Goal: Task Accomplishment & Management: Manage account settings

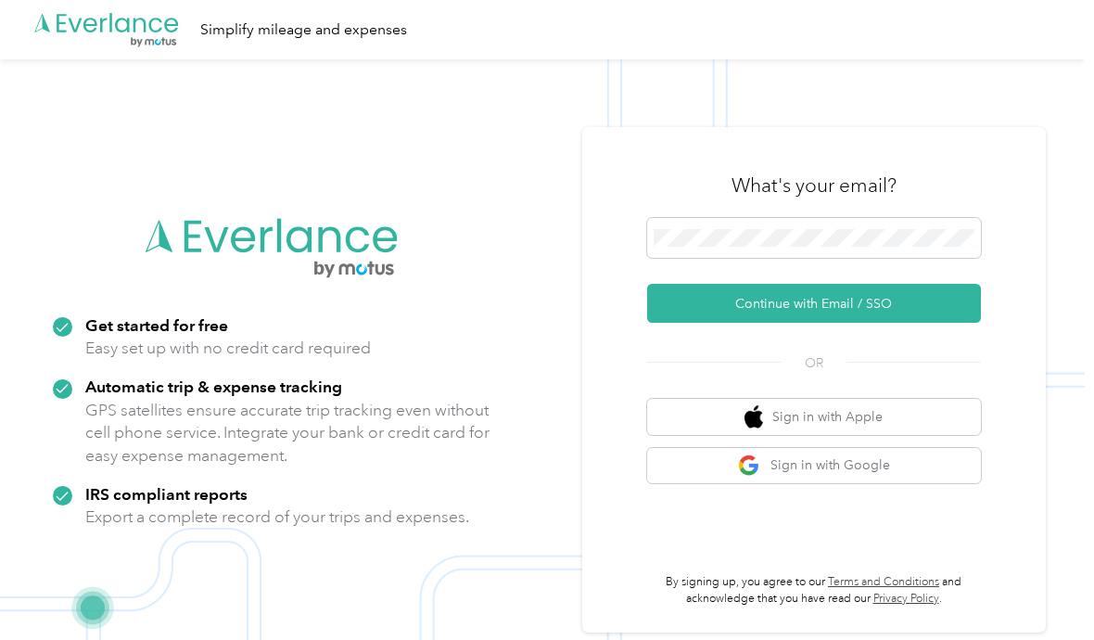
click at [835, 323] on button "Continue with Email / SSO" at bounding box center [814, 303] width 334 height 39
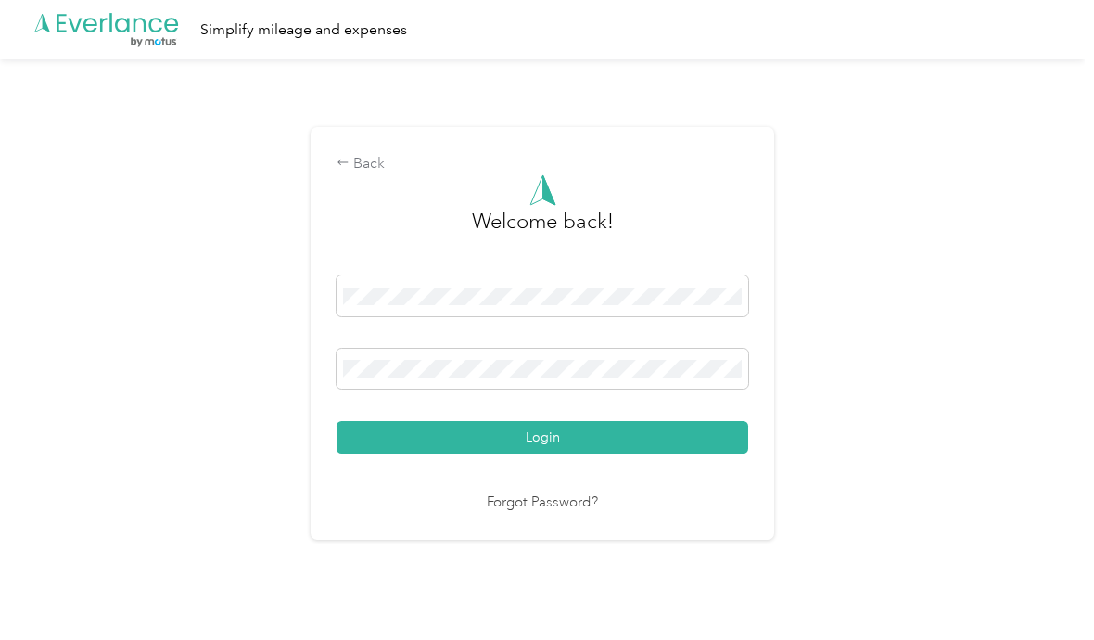
click at [547, 454] on button "Login" at bounding box center [543, 437] width 412 height 32
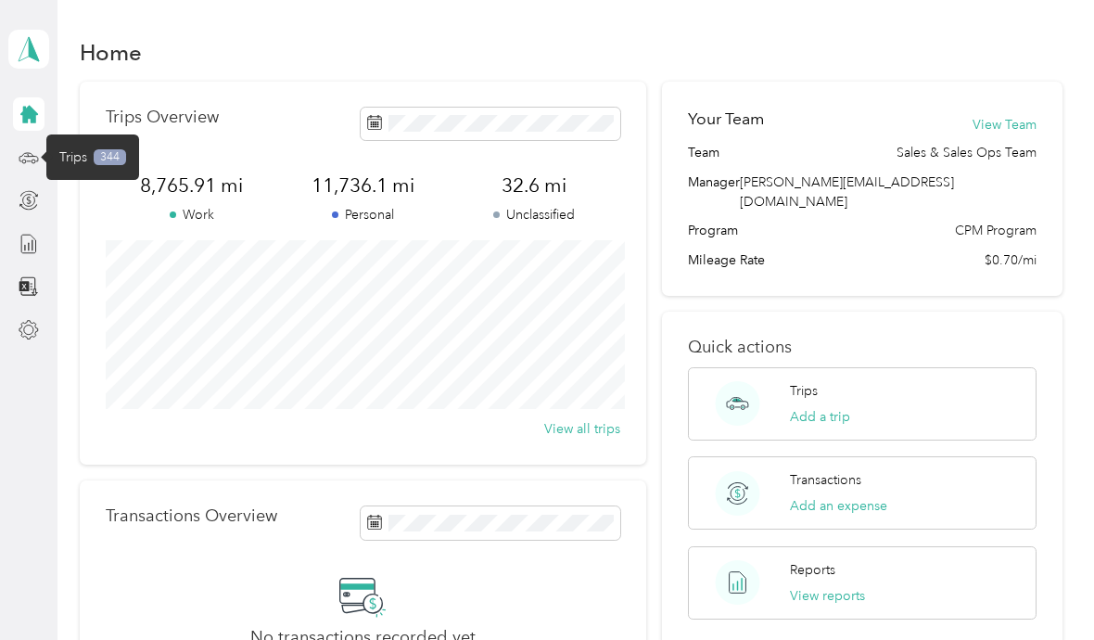
click at [66, 154] on span "Trips" at bounding box center [73, 156] width 28 height 19
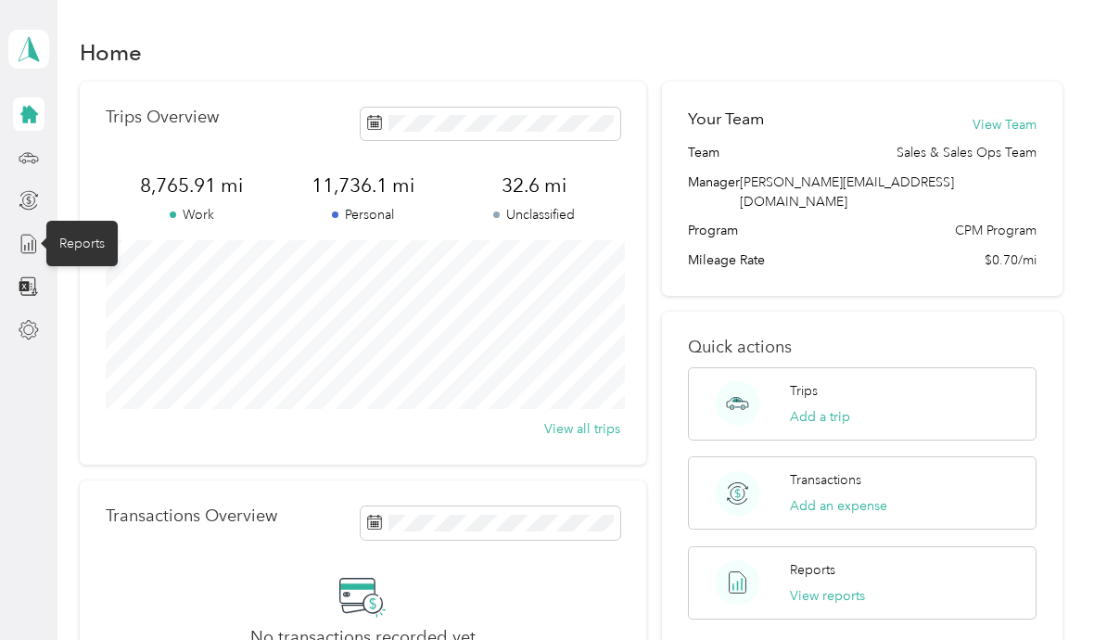
click at [32, 245] on line at bounding box center [32, 245] width 0 height 10
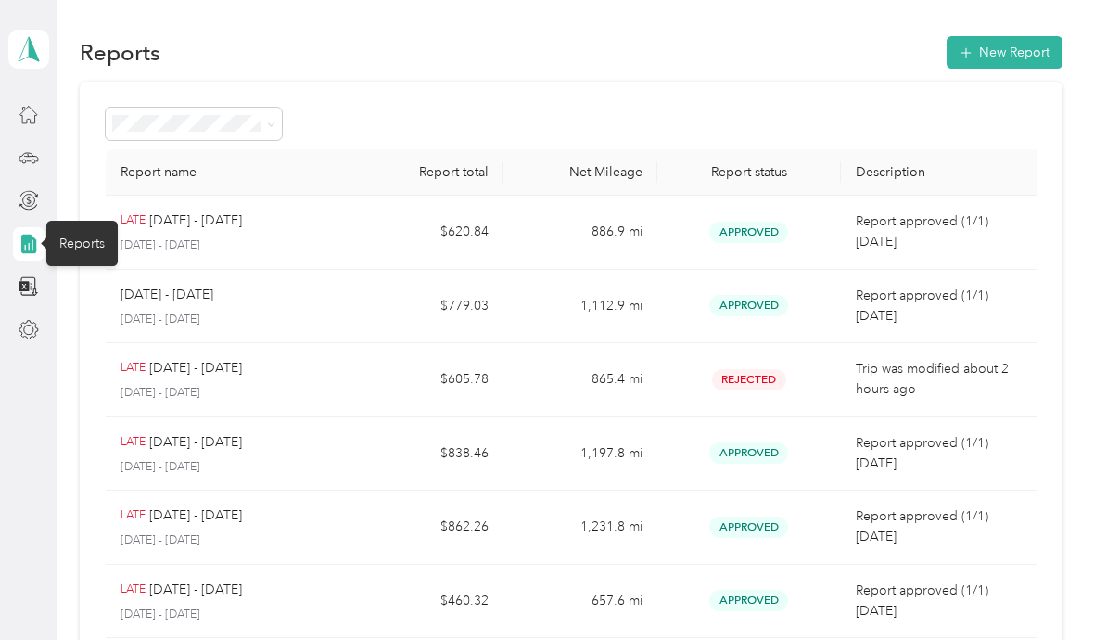
click at [194, 377] on p "[DATE] - [DATE]" at bounding box center [195, 368] width 93 height 20
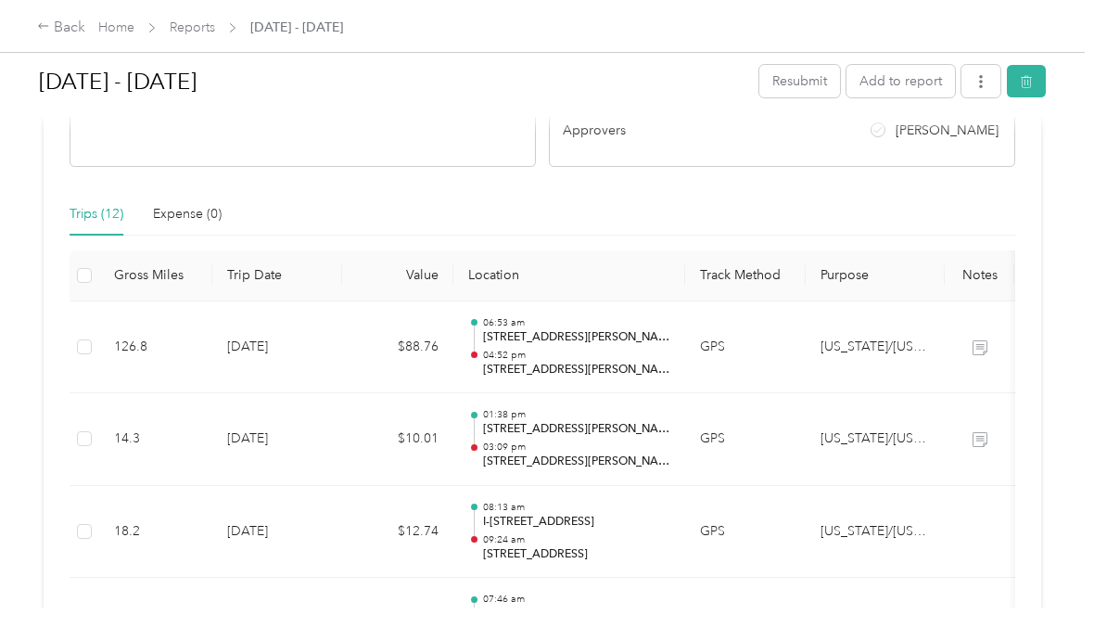
scroll to position [383, 0]
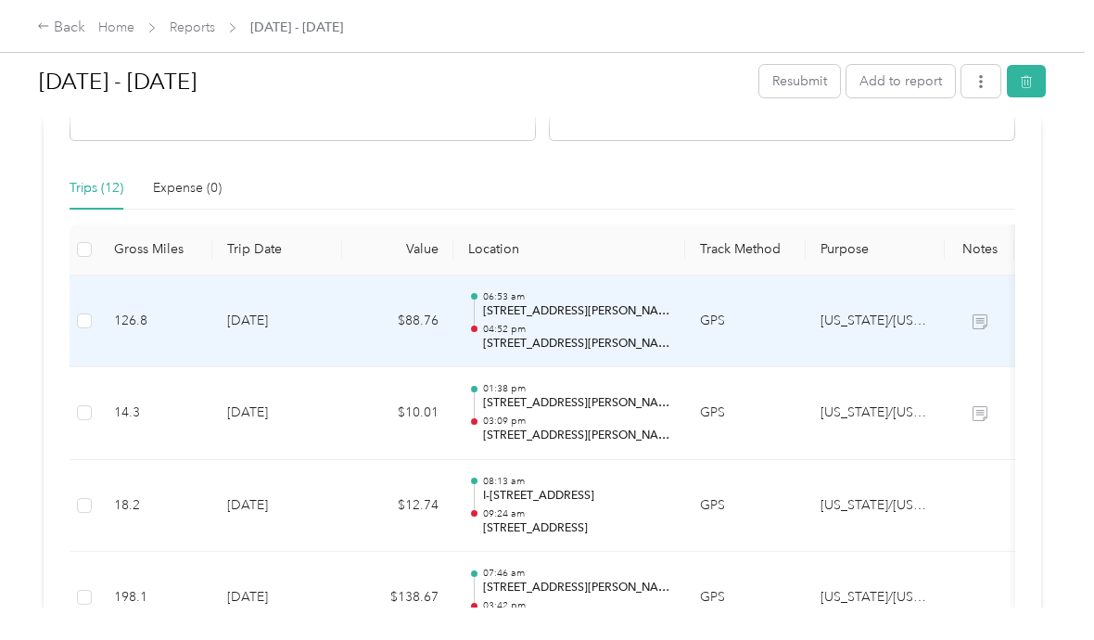
click at [539, 321] on div "06:53 am [STREET_ADDRESS][PERSON_NAME] 04:52 pm [STREET_ADDRESS][PERSON_NAME]" at bounding box center [576, 321] width 187 height 62
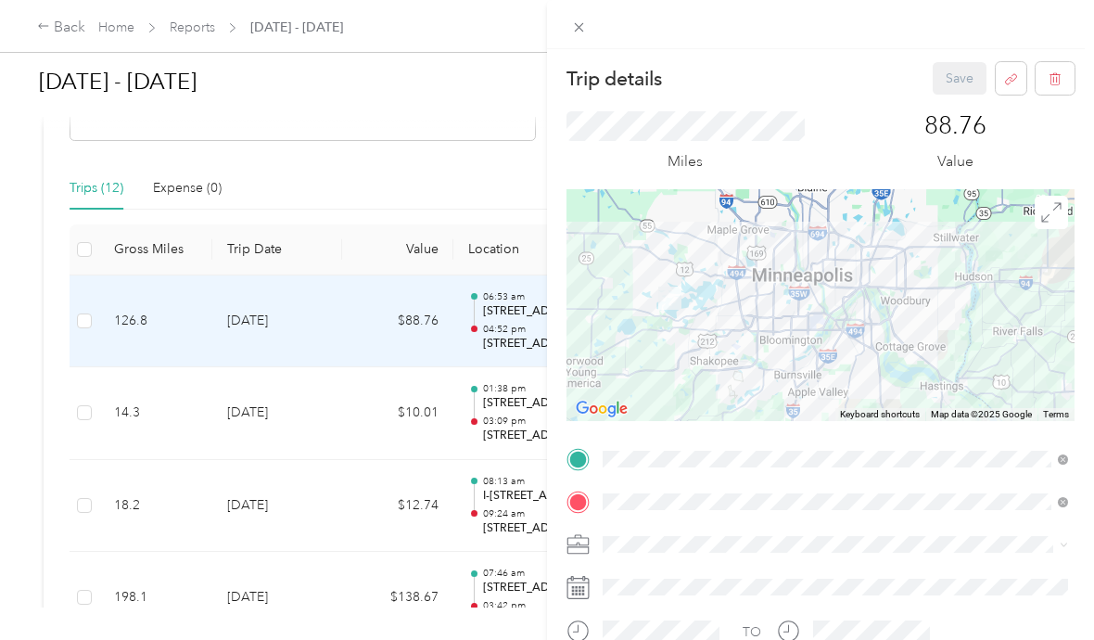
scroll to position [0, 0]
click at [583, 25] on icon at bounding box center [579, 27] width 16 height 16
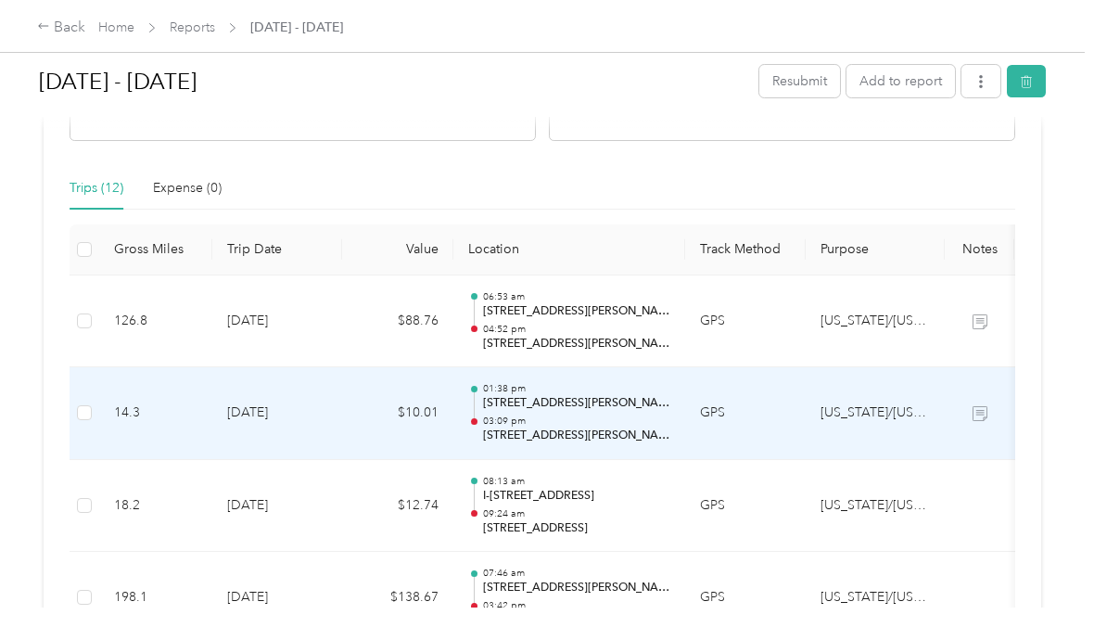
click at [533, 415] on p "03:09 pm" at bounding box center [576, 421] width 187 height 13
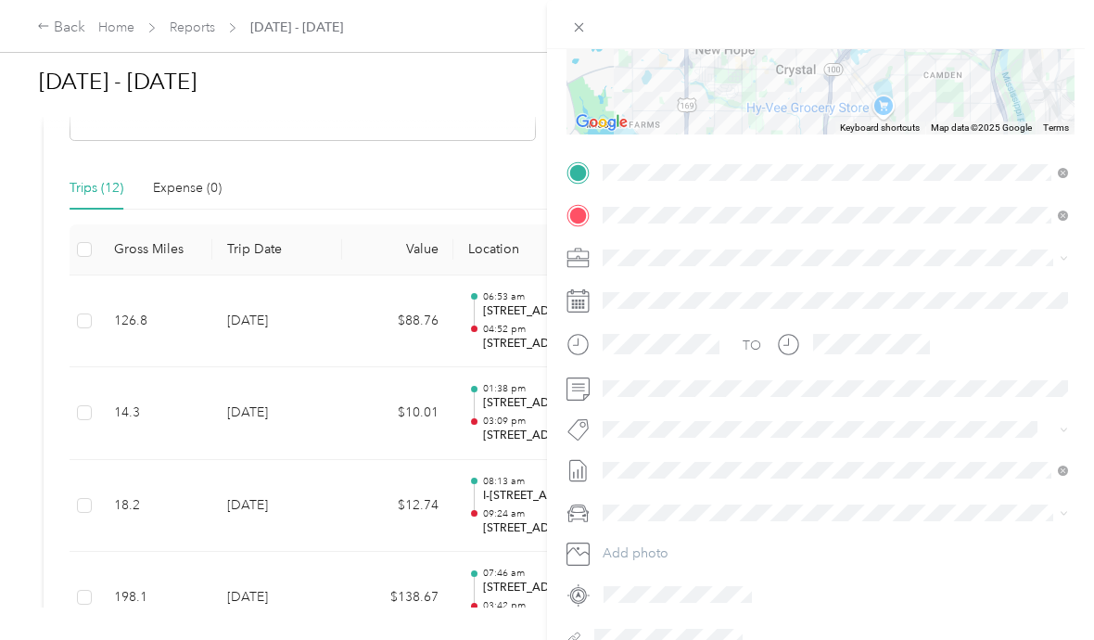
scroll to position [287, 0]
click at [578, 26] on icon at bounding box center [579, 27] width 9 height 9
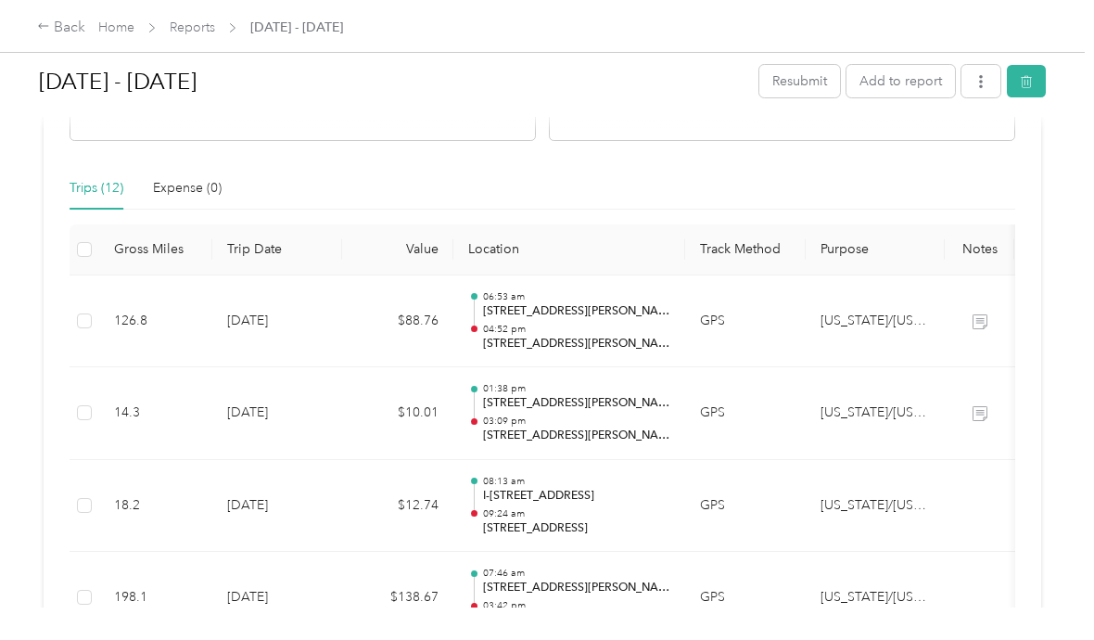
scroll to position [0, 0]
click at [859, 496] on td "[US_STATE]/[US_STATE][GEOGRAPHIC_DATA]" at bounding box center [875, 506] width 139 height 93
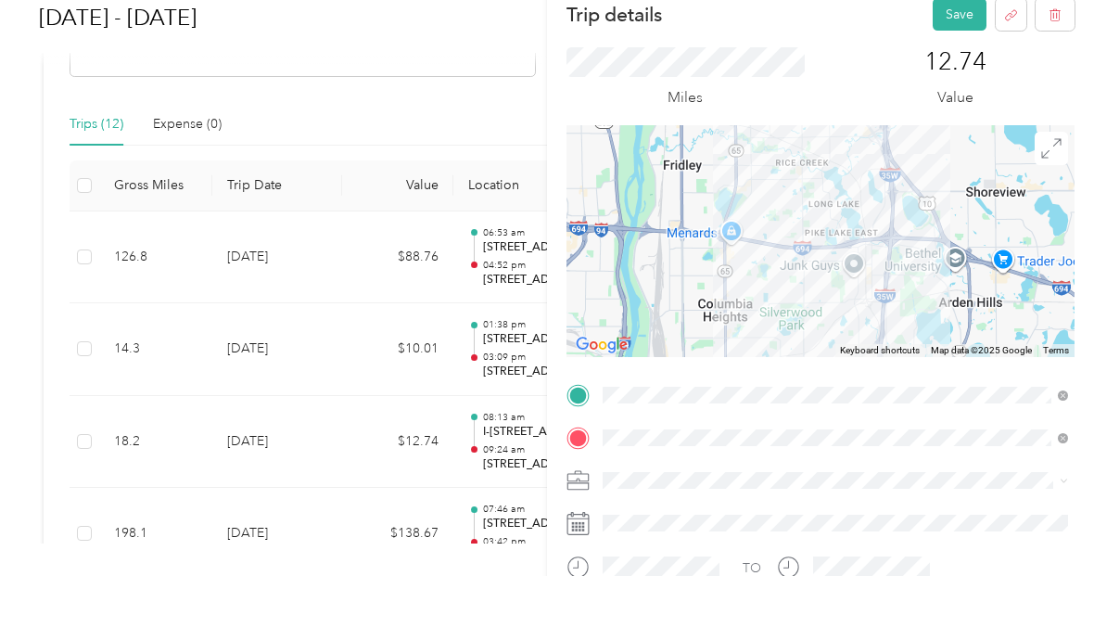
click at [954, 62] on button "Save" at bounding box center [960, 78] width 54 height 32
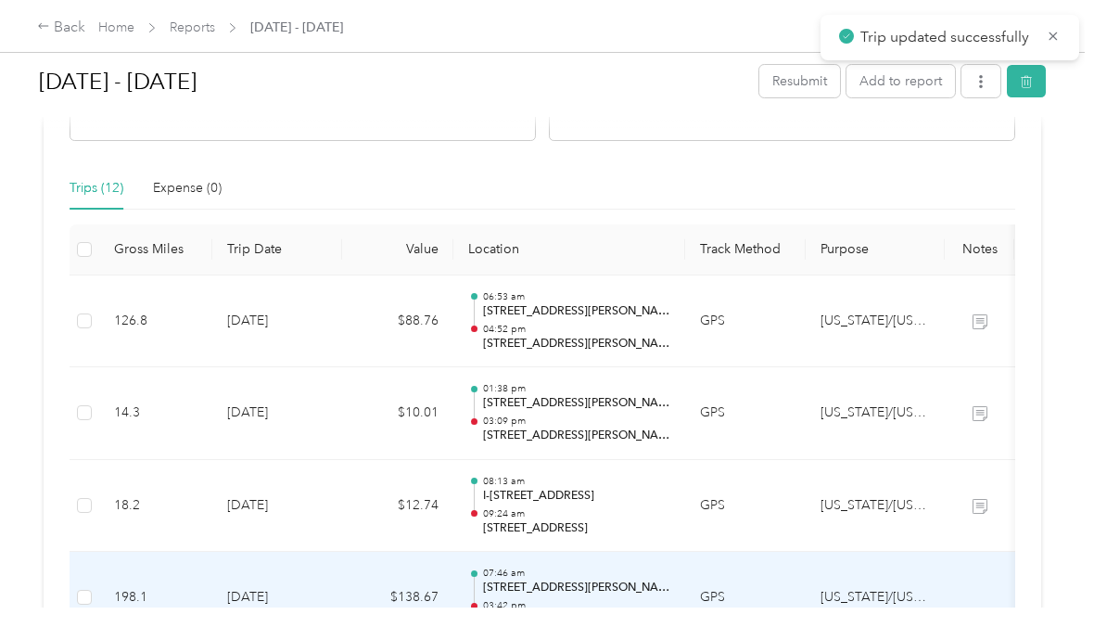
click at [551, 567] on div "07:46 am [STREET_ADDRESS][PERSON_NAME] 03:42 pm [STREET_ADDRESS]" at bounding box center [576, 598] width 187 height 62
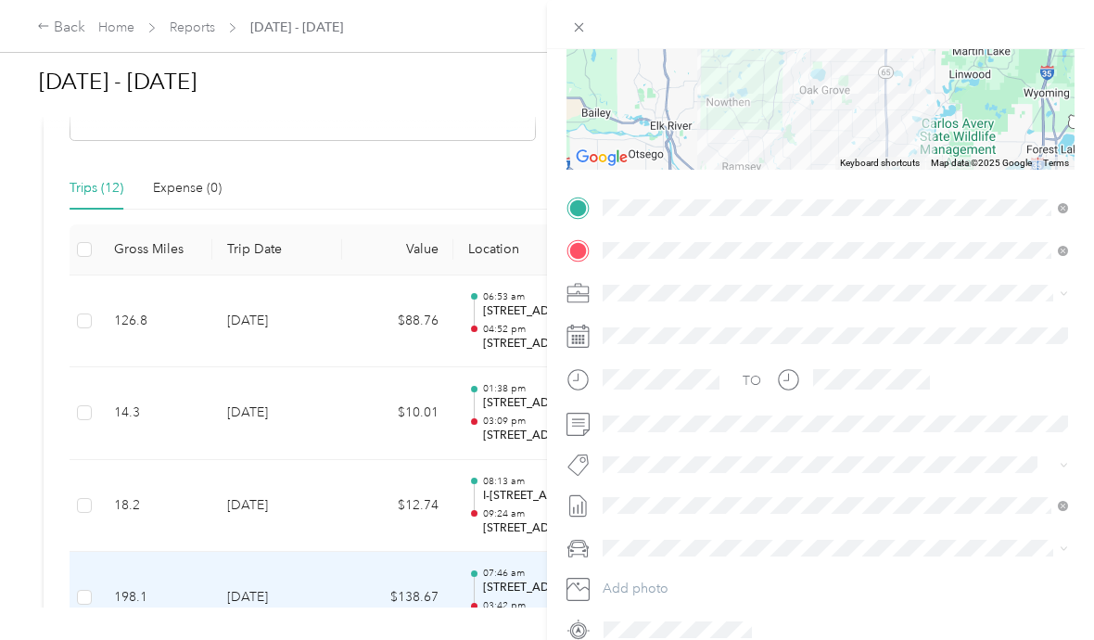
scroll to position [251, 0]
click at [664, 441] on div "TO Add photo" at bounding box center [821, 440] width 508 height 495
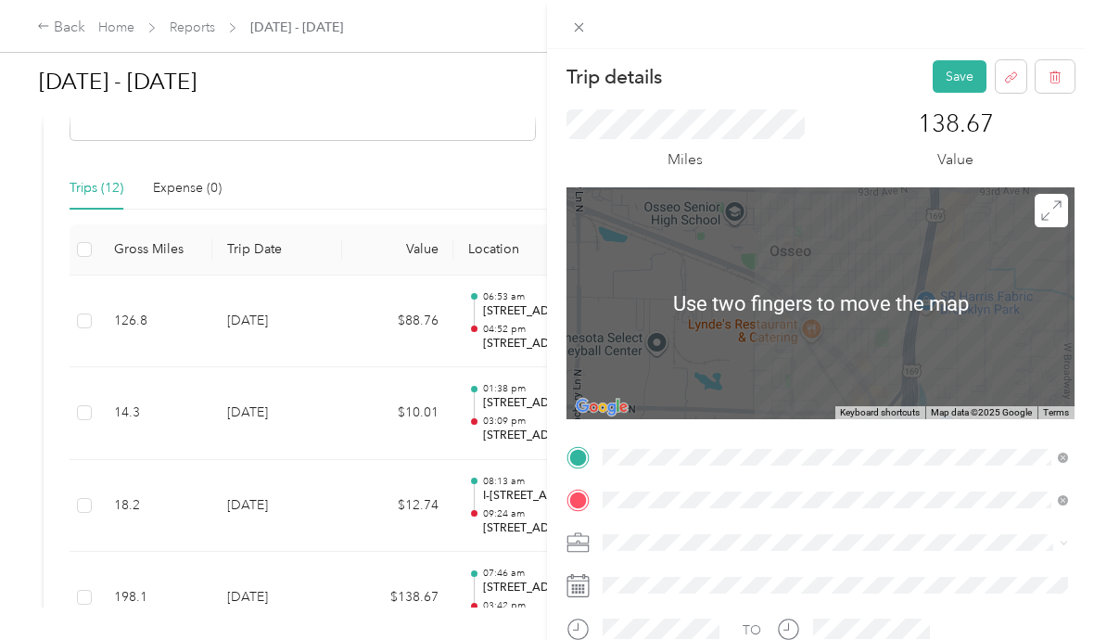
scroll to position [36, 0]
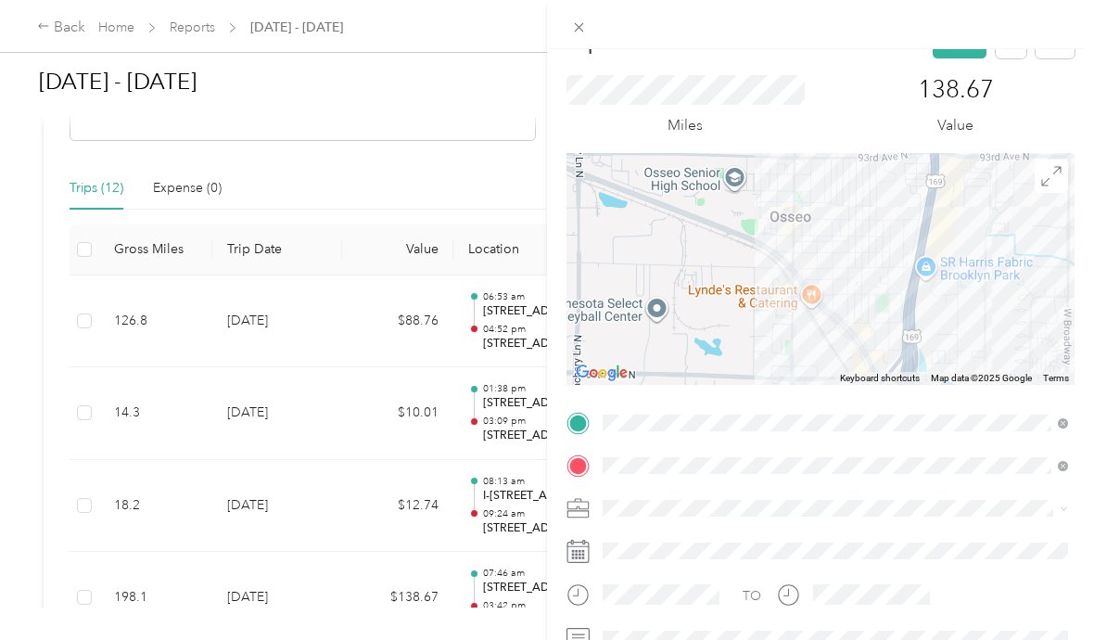
click at [1058, 167] on icon at bounding box center [1051, 176] width 19 height 19
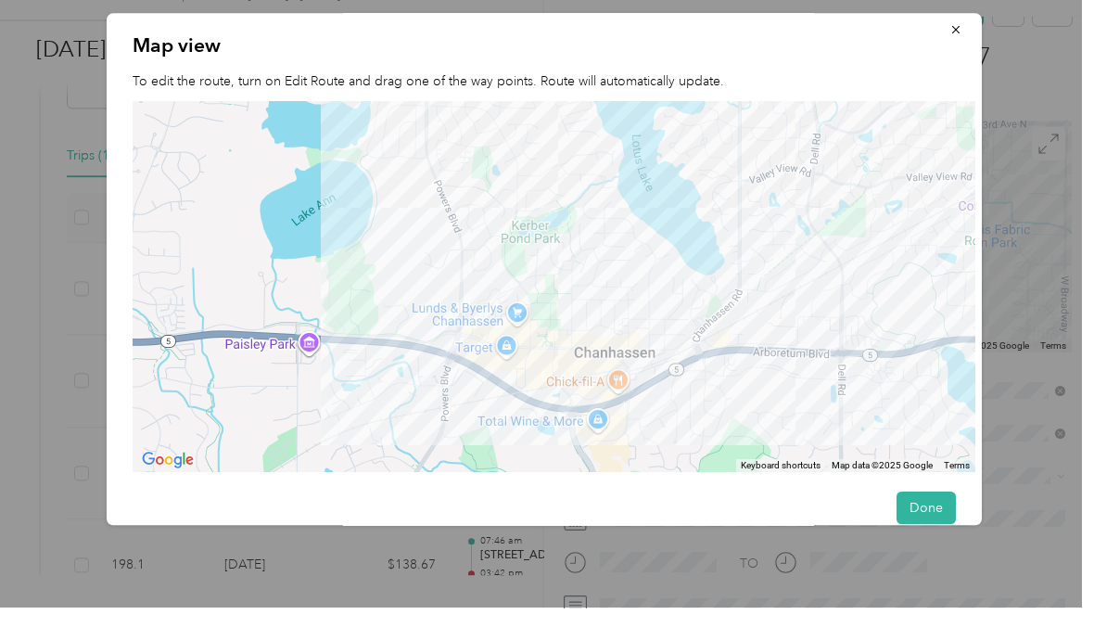
scroll to position [81, 0]
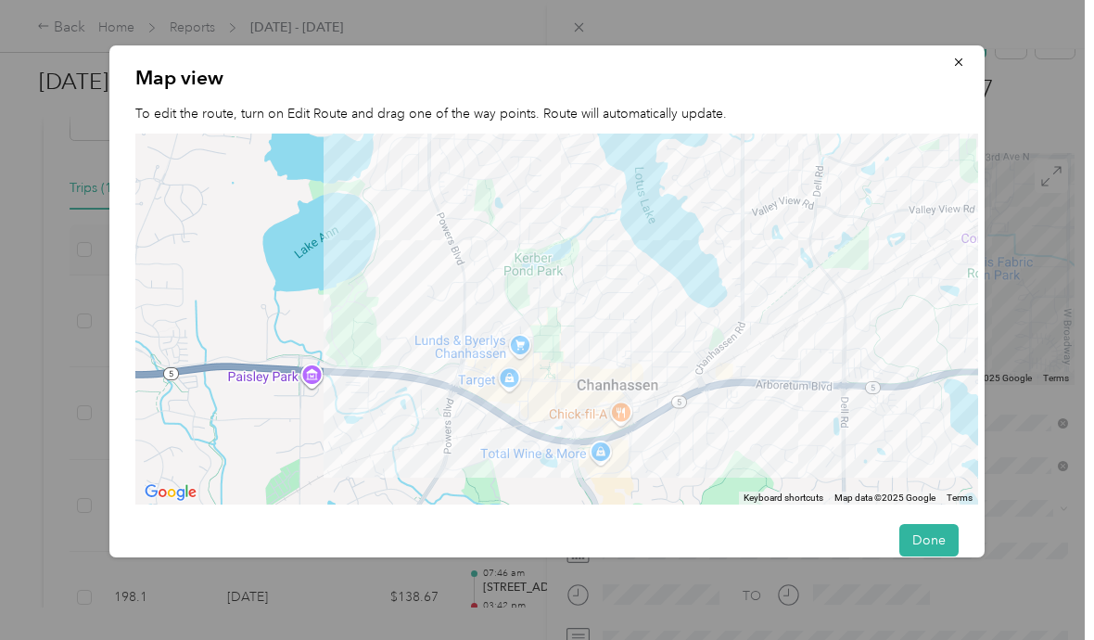
click at [976, 65] on button "button" at bounding box center [959, 61] width 39 height 32
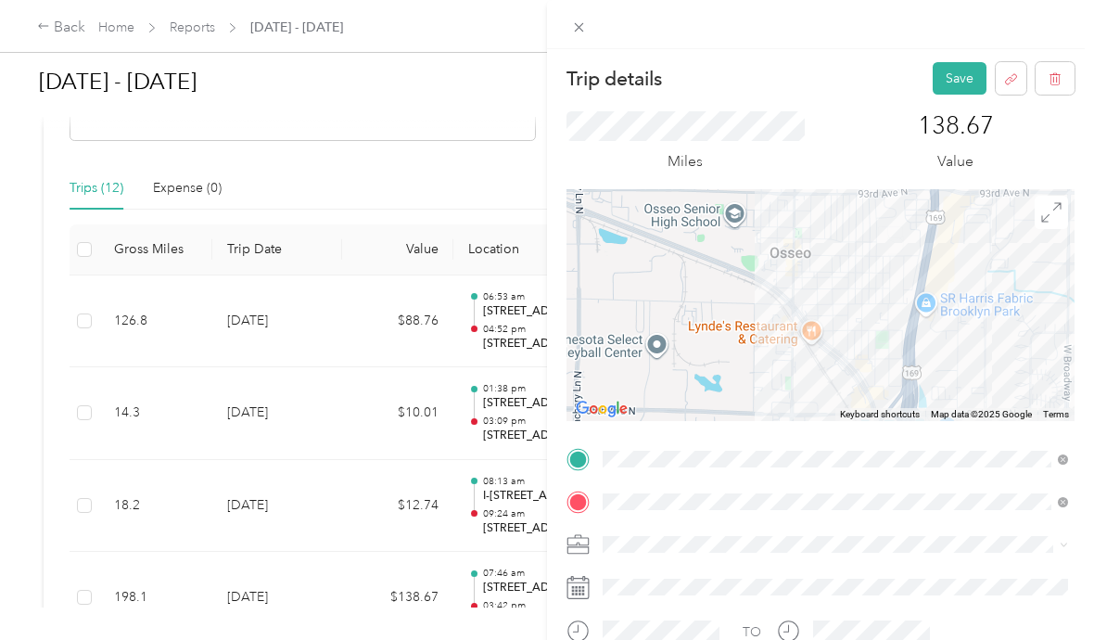
scroll to position [0, 0]
click at [960, 75] on button "Save" at bounding box center [960, 78] width 54 height 32
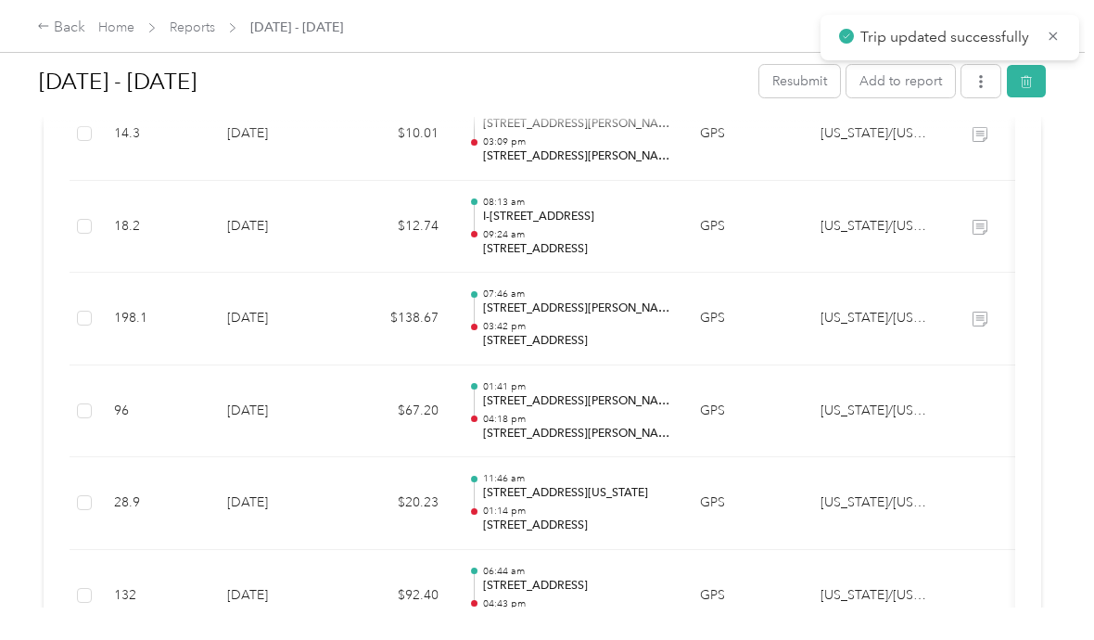
scroll to position [677, 0]
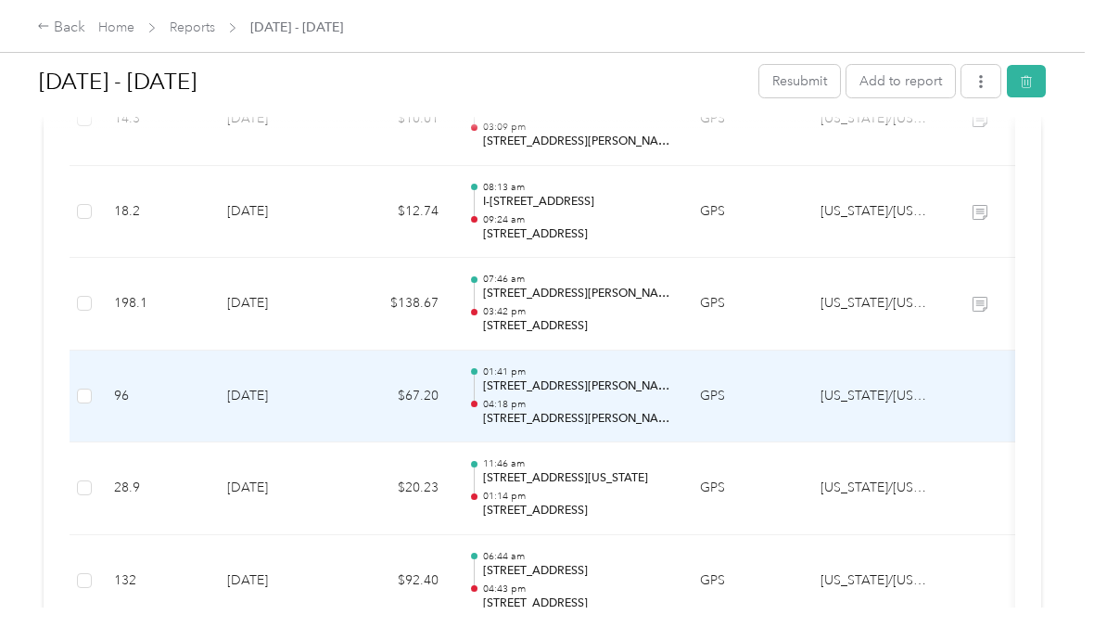
click at [566, 365] on div "01:41 pm [STREET_ADDRESS][PERSON_NAME][US_STATE] 04:18 pm [STREET_ADDRESS]" at bounding box center [576, 396] width 187 height 62
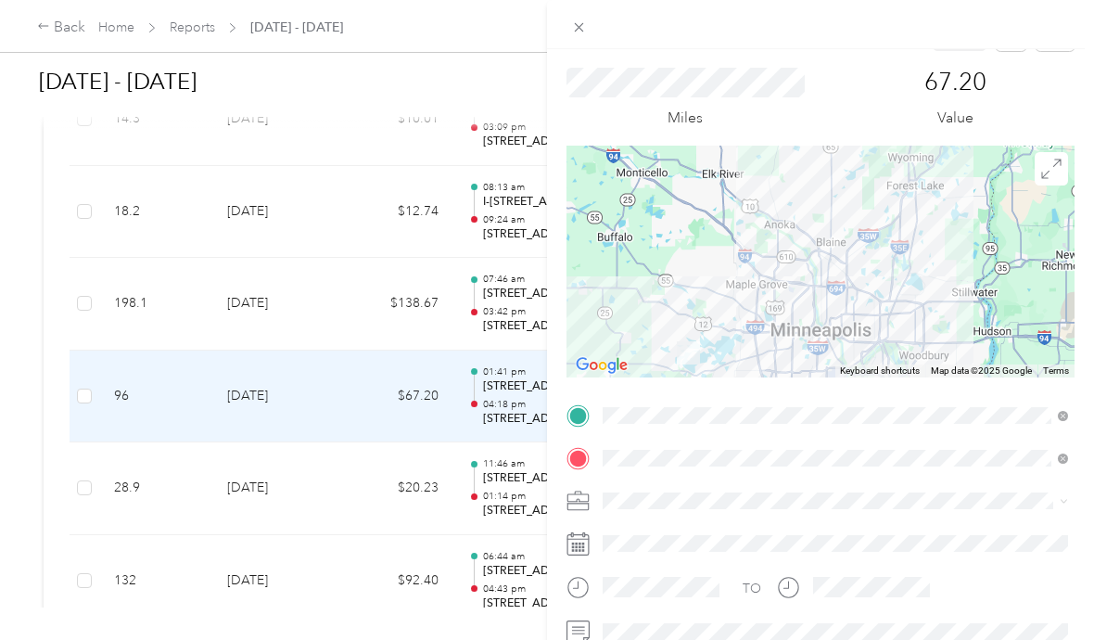
scroll to position [43, 0]
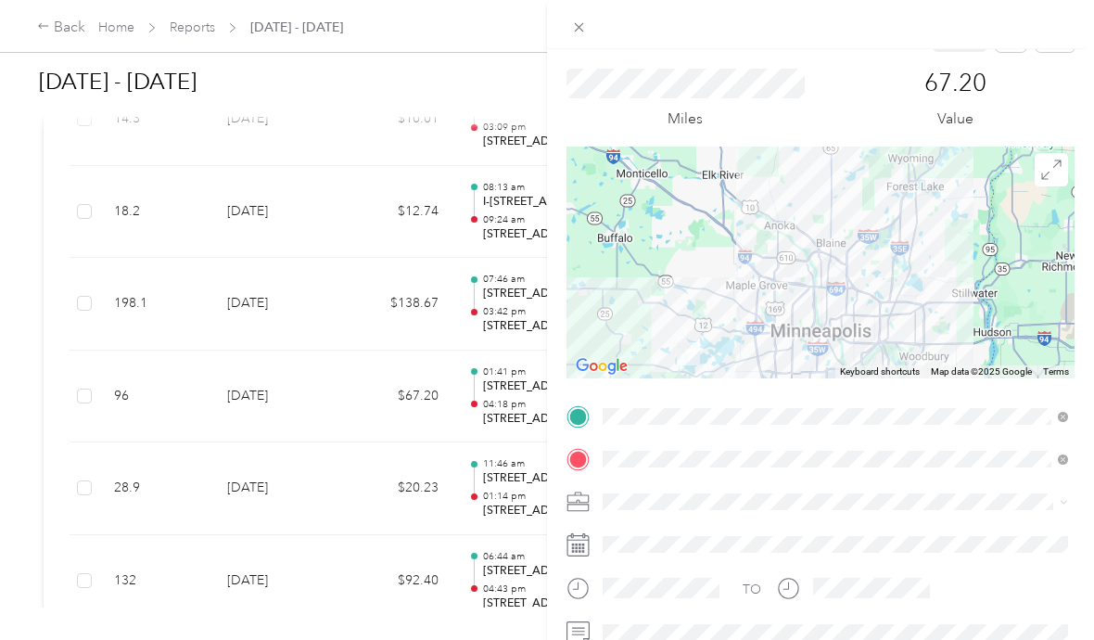
click at [1056, 169] on icon at bounding box center [1052, 170] width 20 height 20
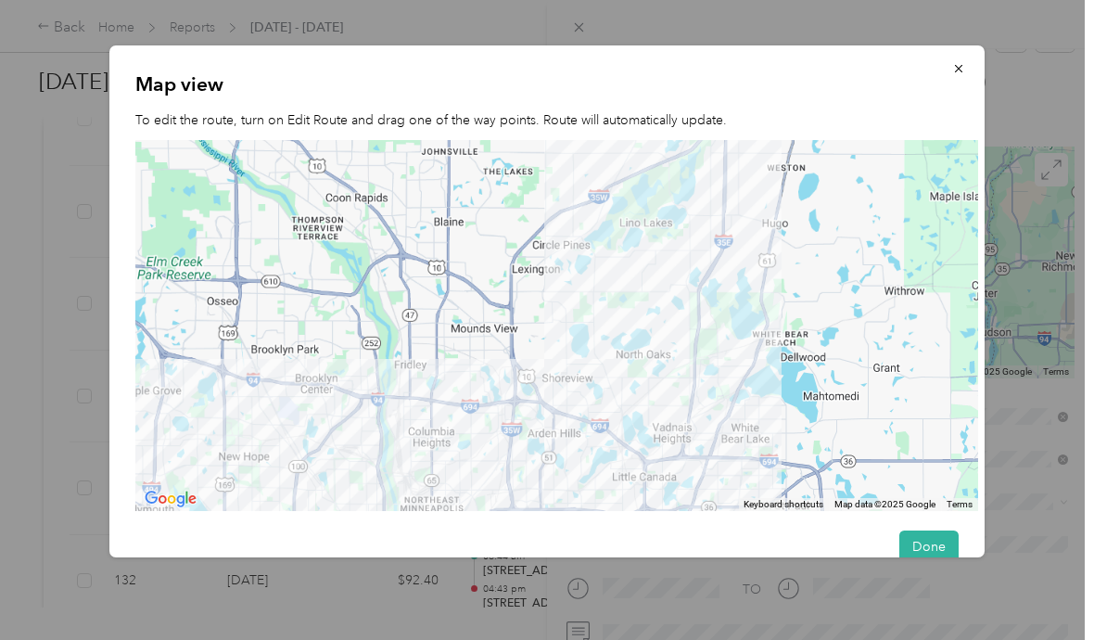
click at [959, 61] on span "button" at bounding box center [959, 68] width 13 height 16
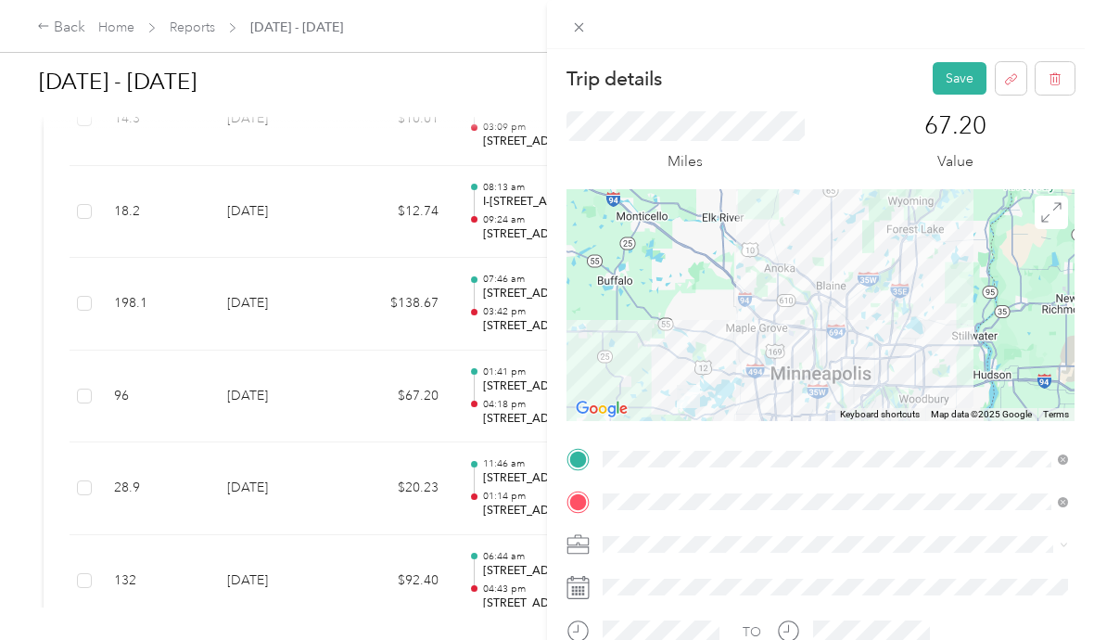
scroll to position [0, 0]
click at [965, 70] on button "Save" at bounding box center [960, 78] width 54 height 32
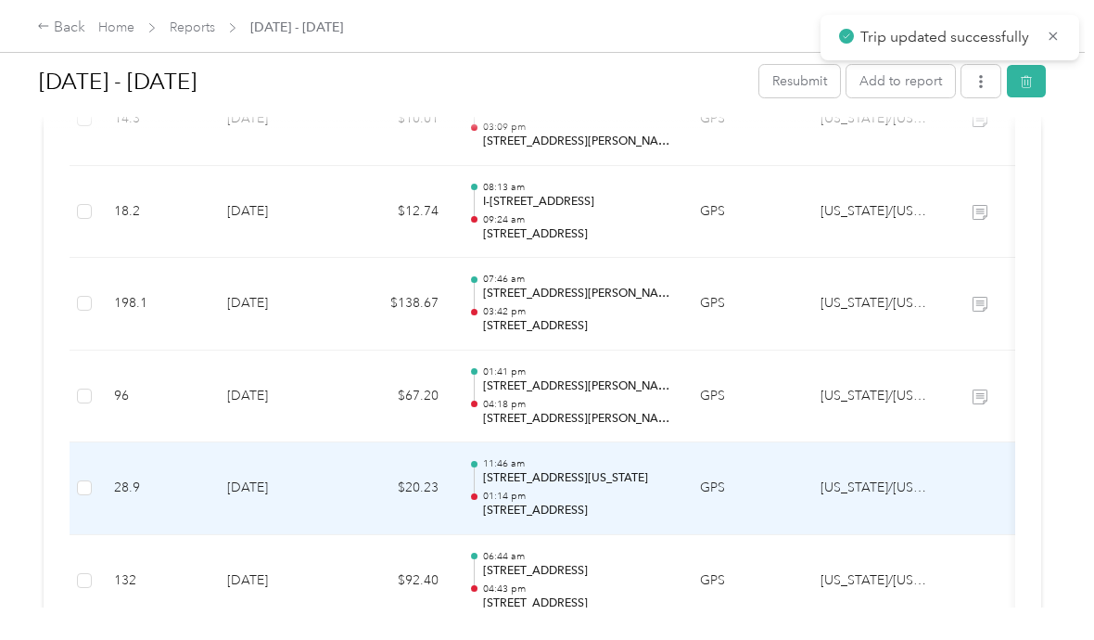
click at [552, 490] on p "01:14 pm" at bounding box center [576, 496] width 187 height 13
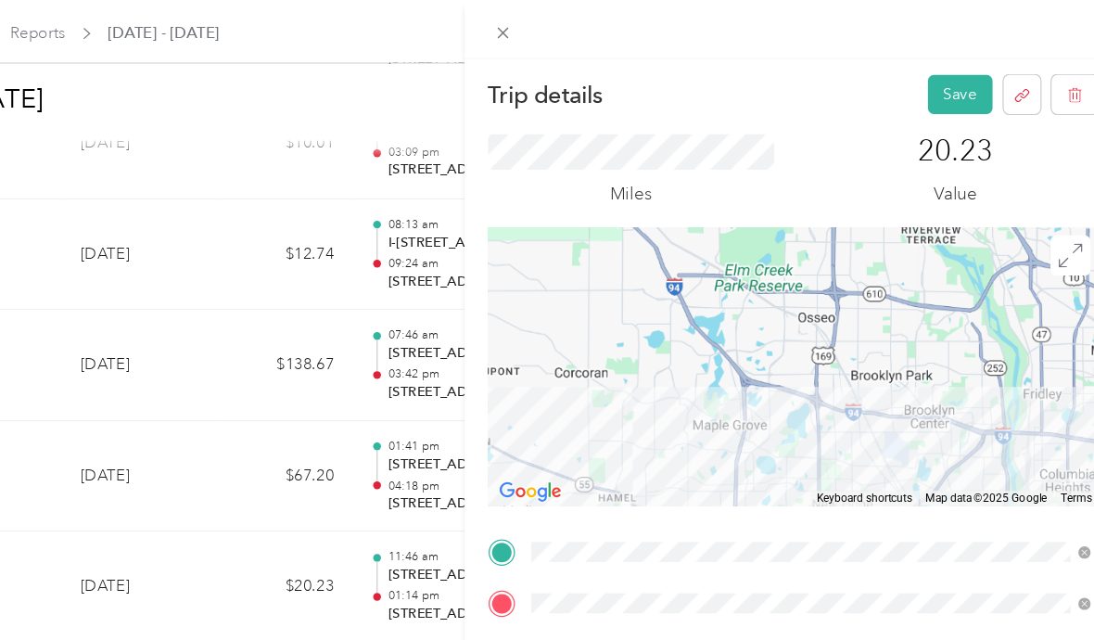
click at [933, 77] on button "Save" at bounding box center [960, 78] width 54 height 32
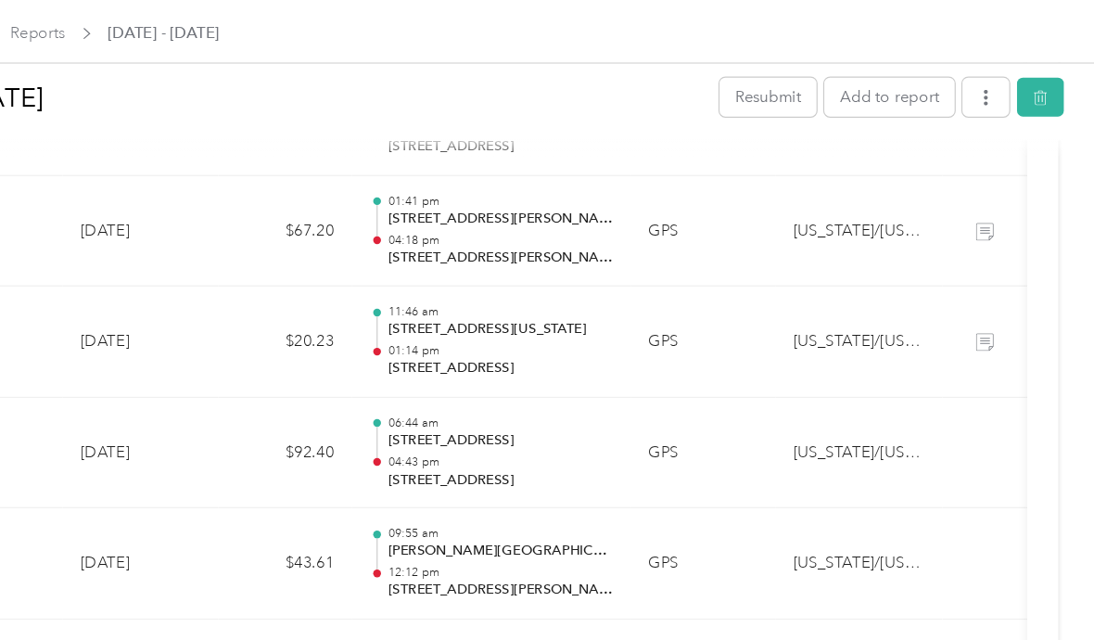
scroll to position [888, 0]
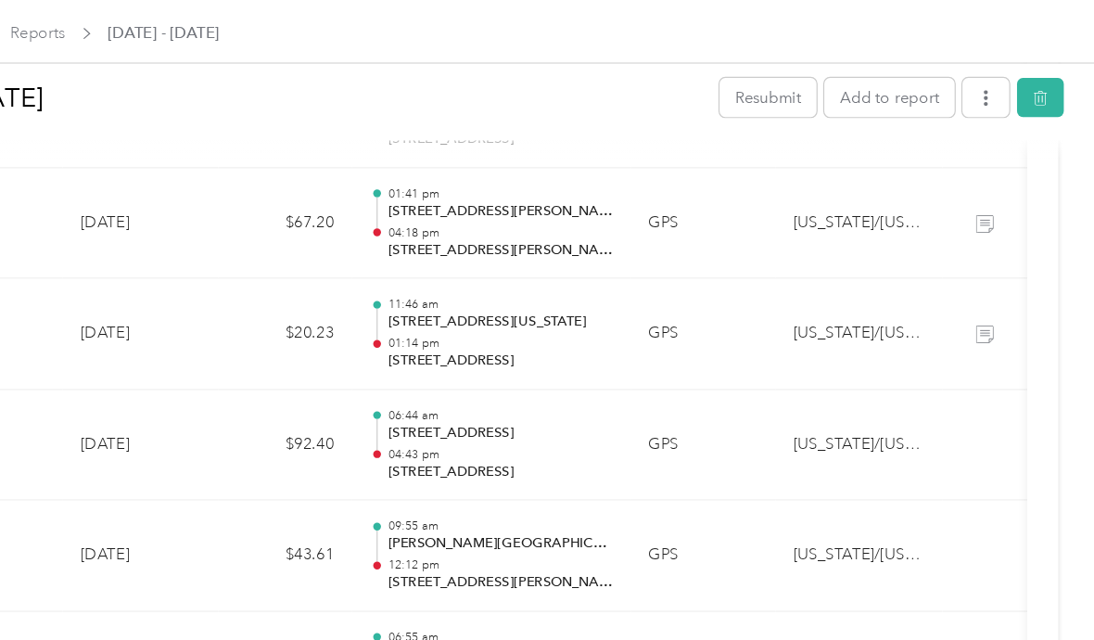
click at [483, 372] on p "04:43 pm" at bounding box center [576, 378] width 187 height 13
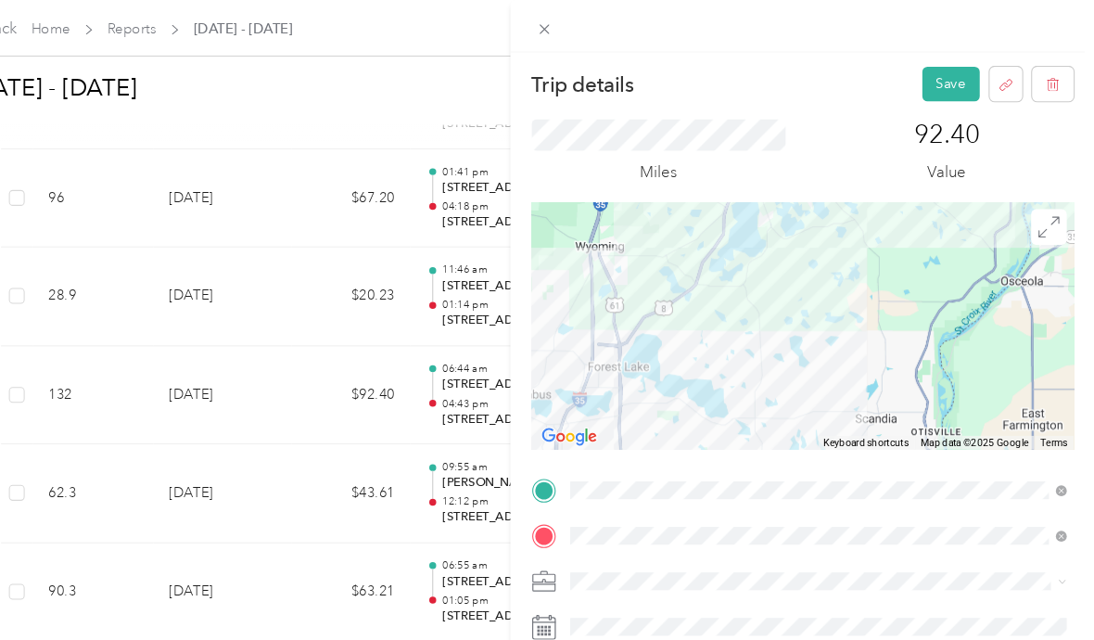
scroll to position [0, 0]
click at [933, 74] on button "Save" at bounding box center [960, 78] width 54 height 32
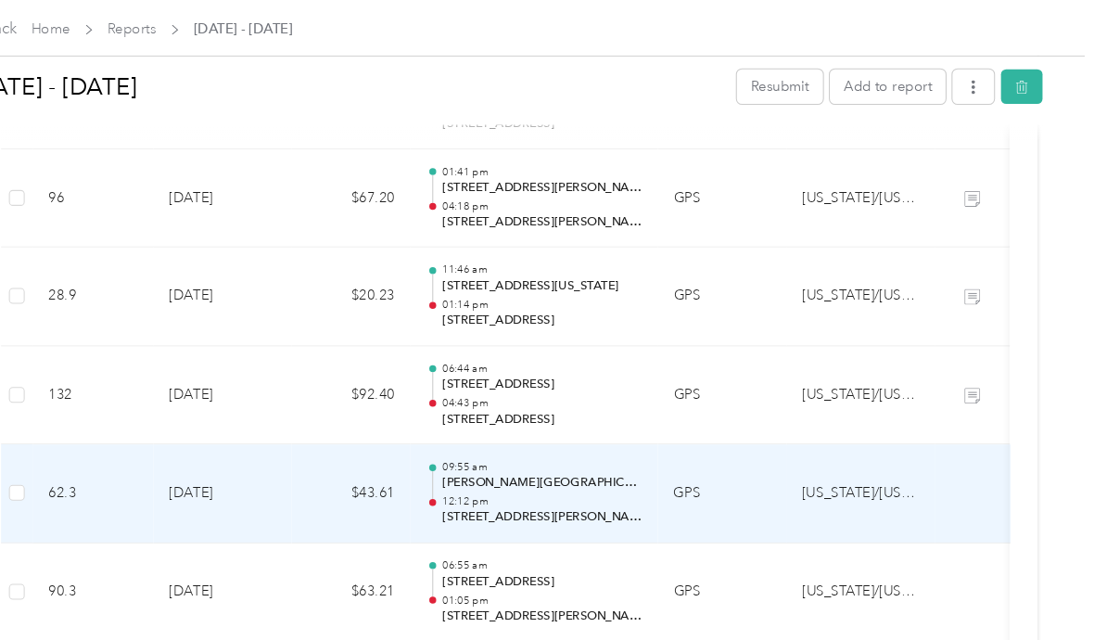
click at [491, 451] on p "[PERSON_NAME][GEOGRAPHIC_DATA], [GEOGRAPHIC_DATA], [GEOGRAPHIC_DATA]" at bounding box center [576, 452] width 187 height 17
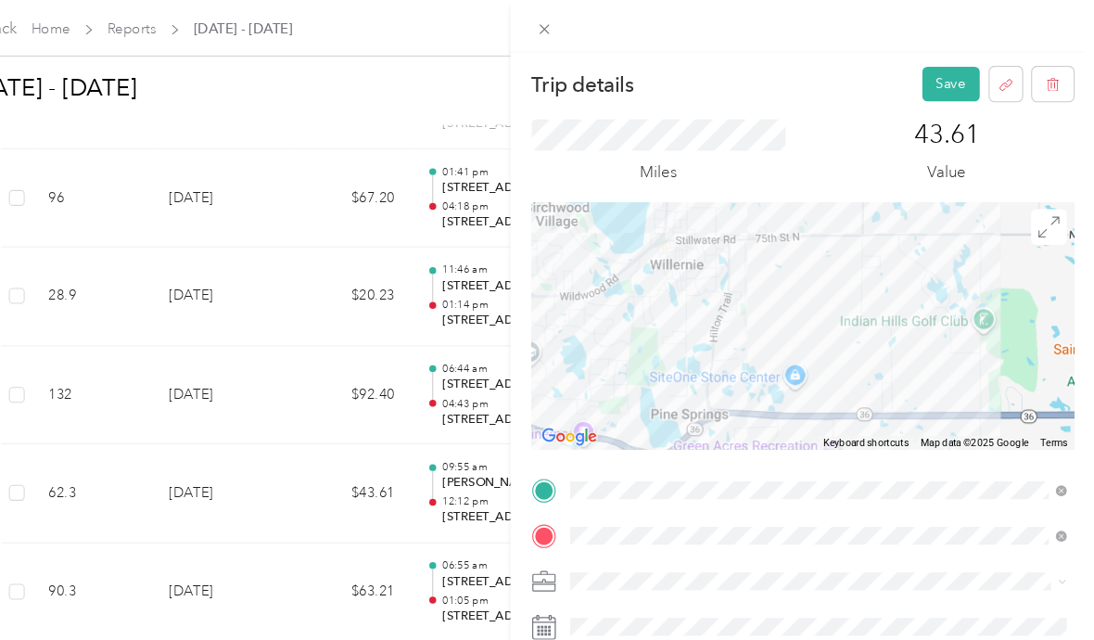
click at [933, 74] on button "Save" at bounding box center [960, 78] width 54 height 32
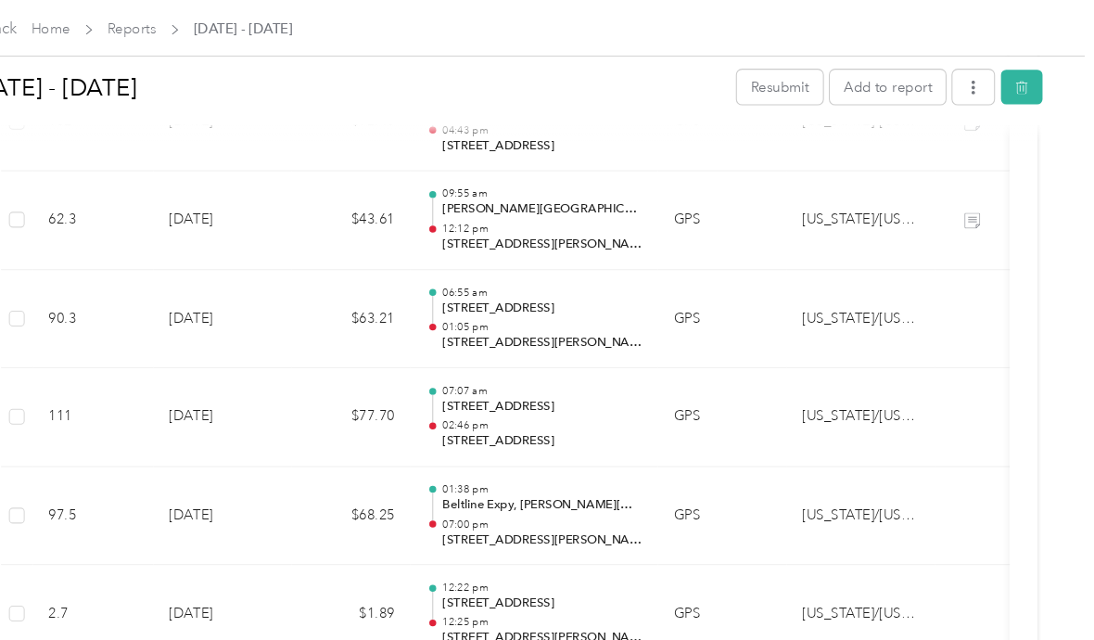
scroll to position [1145, 0]
click at [506, 299] on p "01:05 pm" at bounding box center [576, 305] width 187 height 13
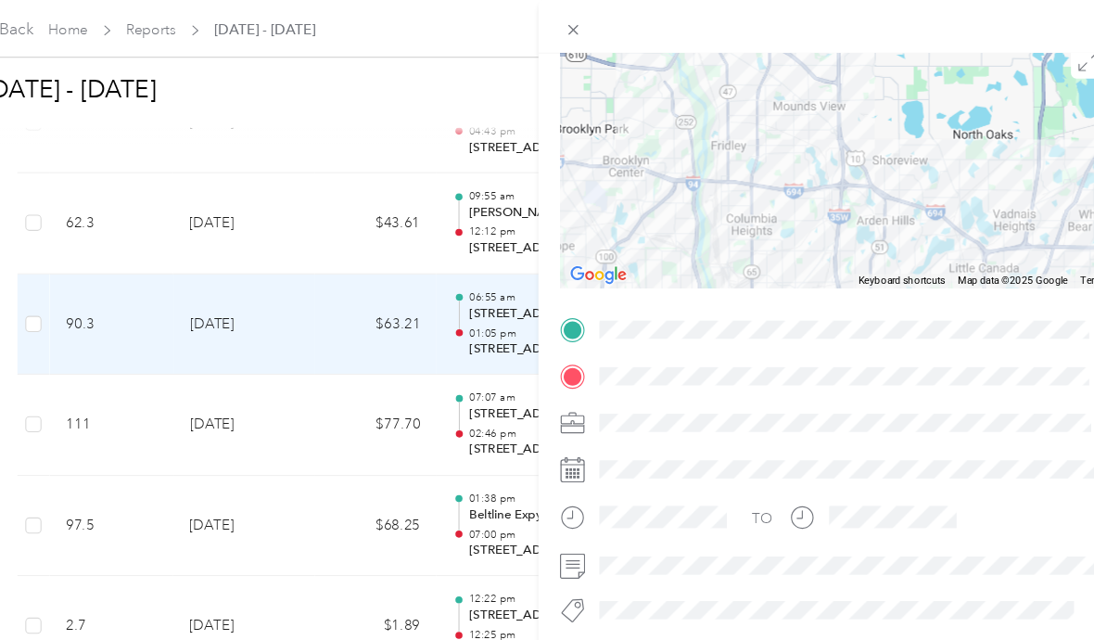
scroll to position [173, 0]
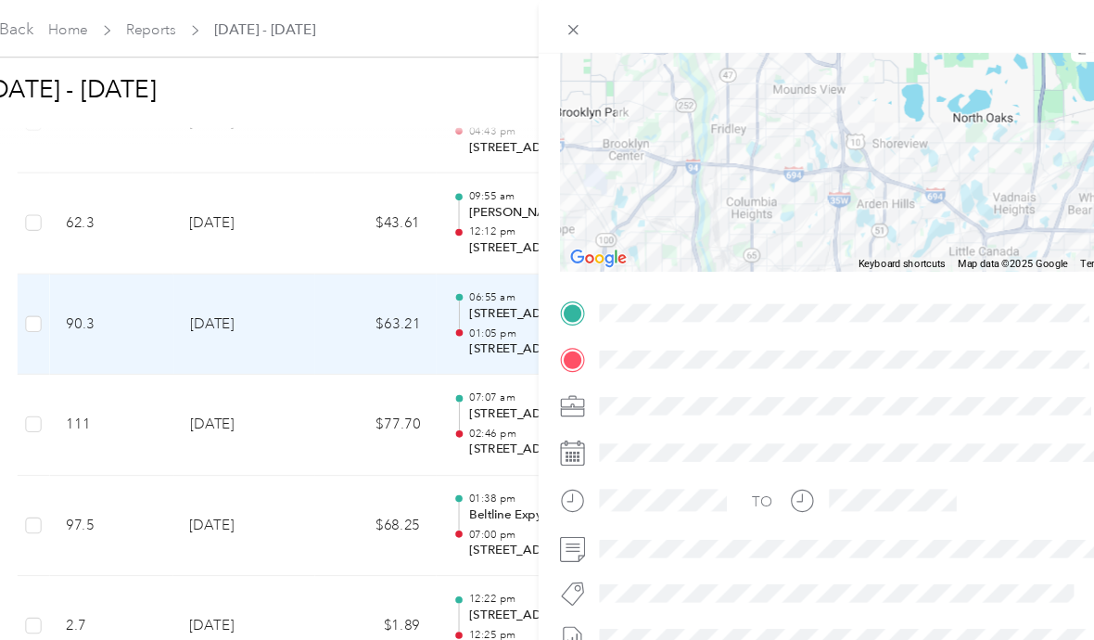
click at [622, 486] on div at bounding box center [647, 464] width 160 height 45
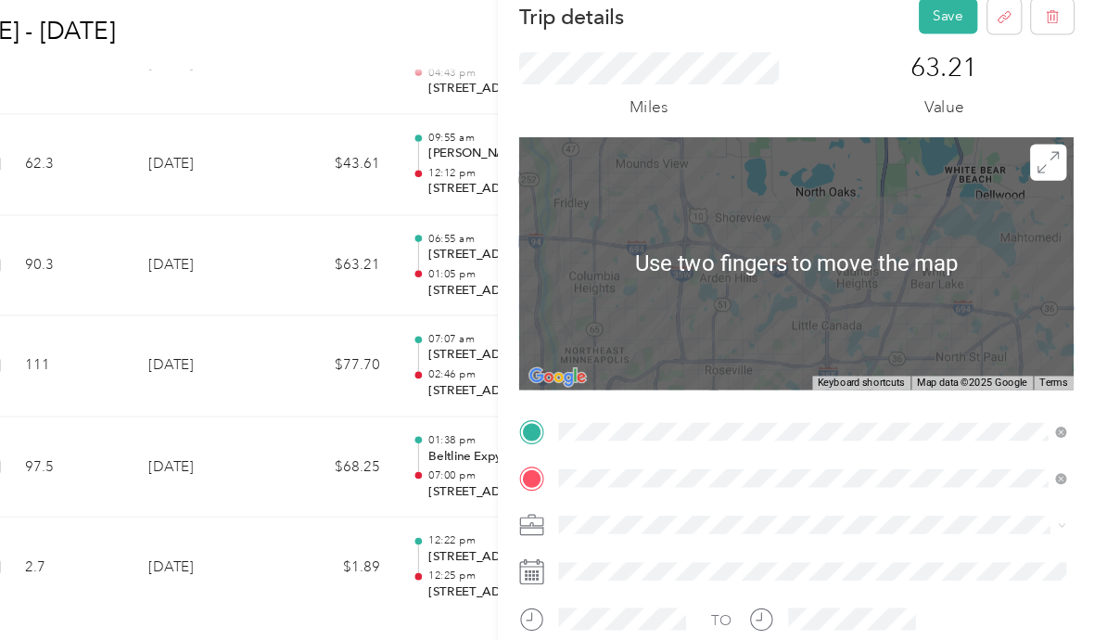
scroll to position [13, 0]
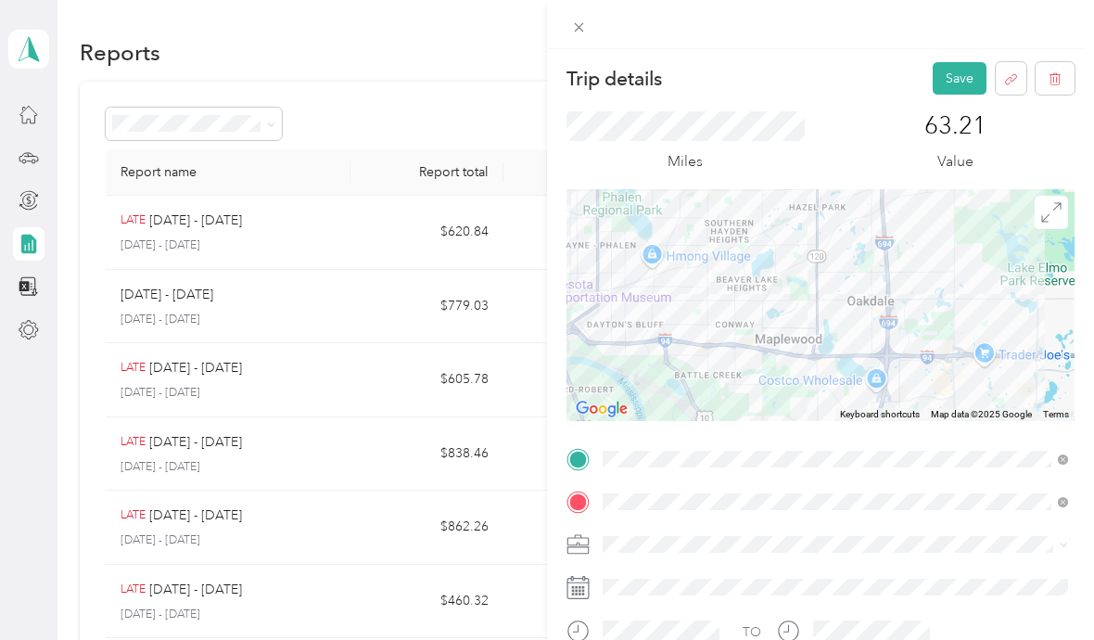
click at [960, 74] on button "Save" at bounding box center [960, 78] width 54 height 32
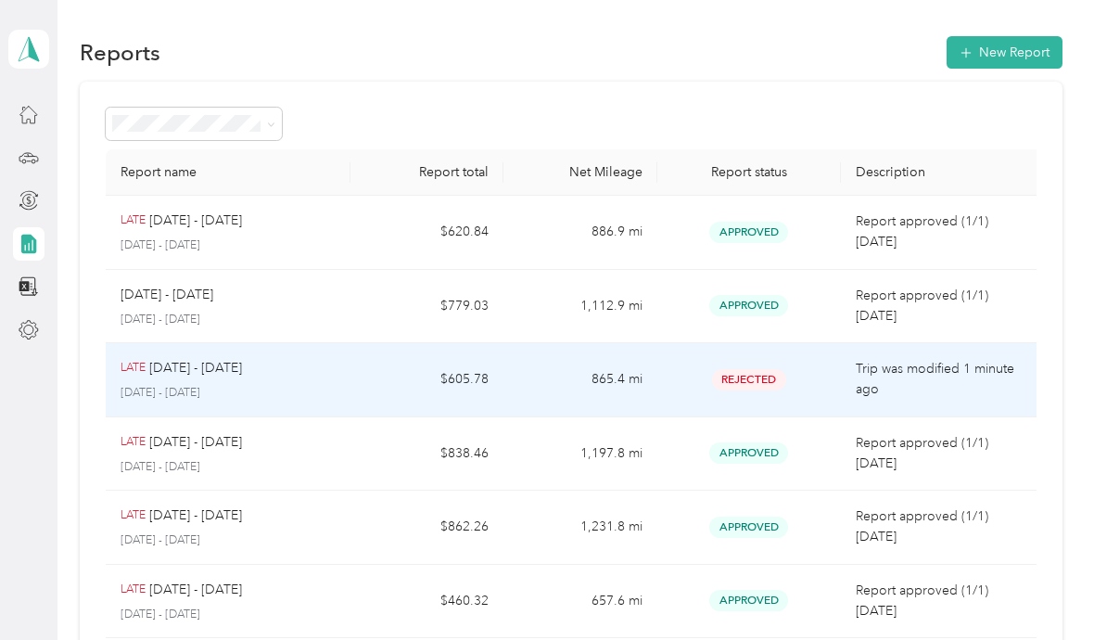
click at [535, 380] on td "865.4 mi" at bounding box center [580, 380] width 153 height 74
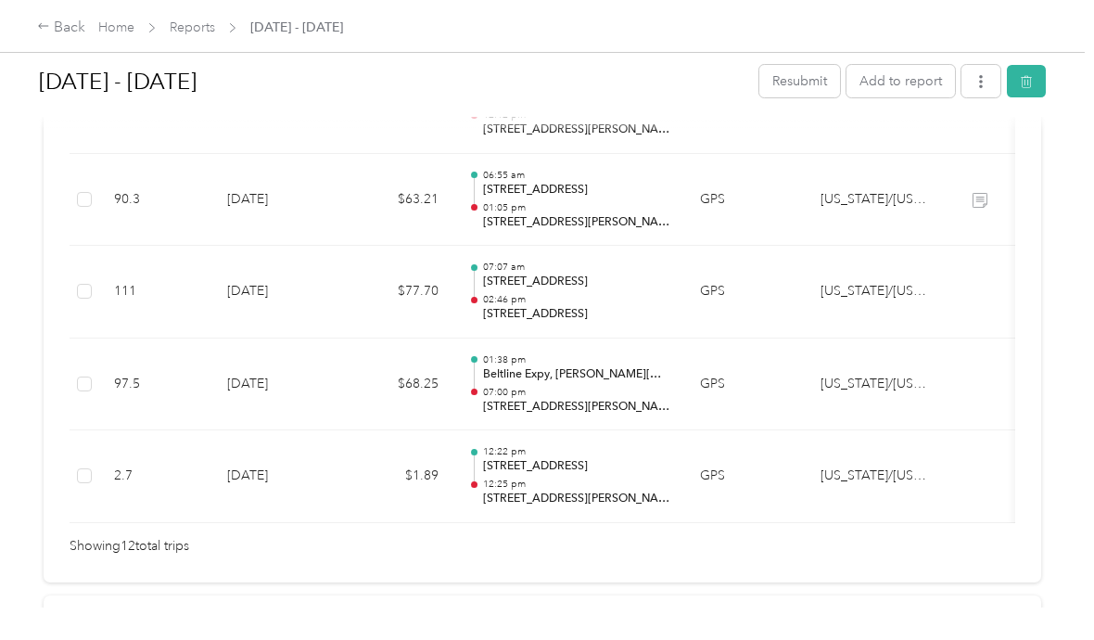
scroll to position [1244, 0]
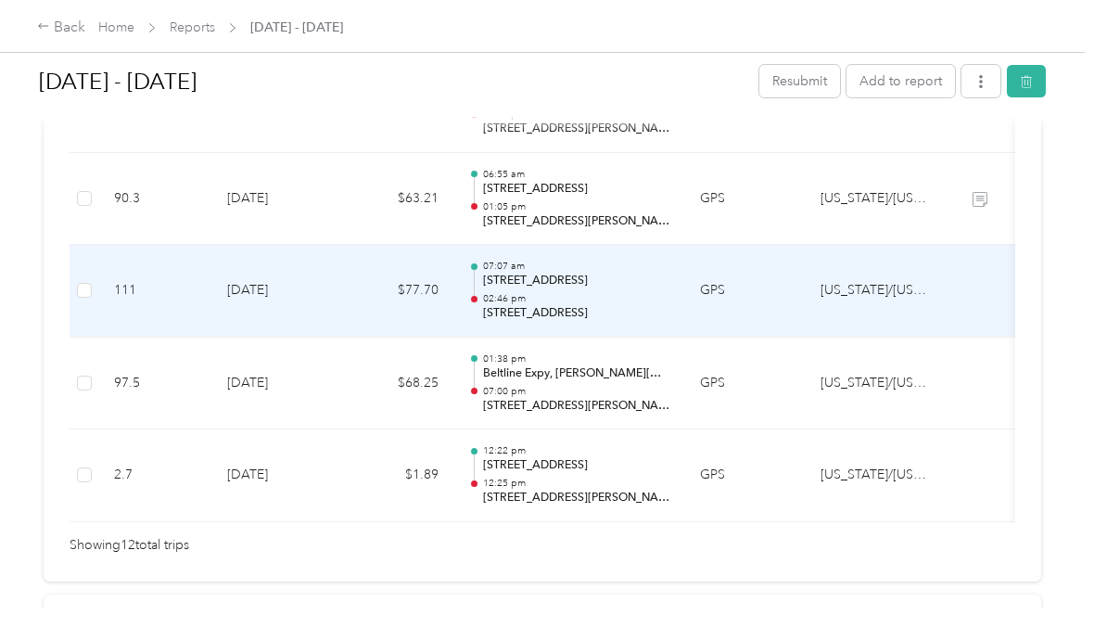
click at [614, 279] on p "[STREET_ADDRESS]" at bounding box center [576, 281] width 187 height 17
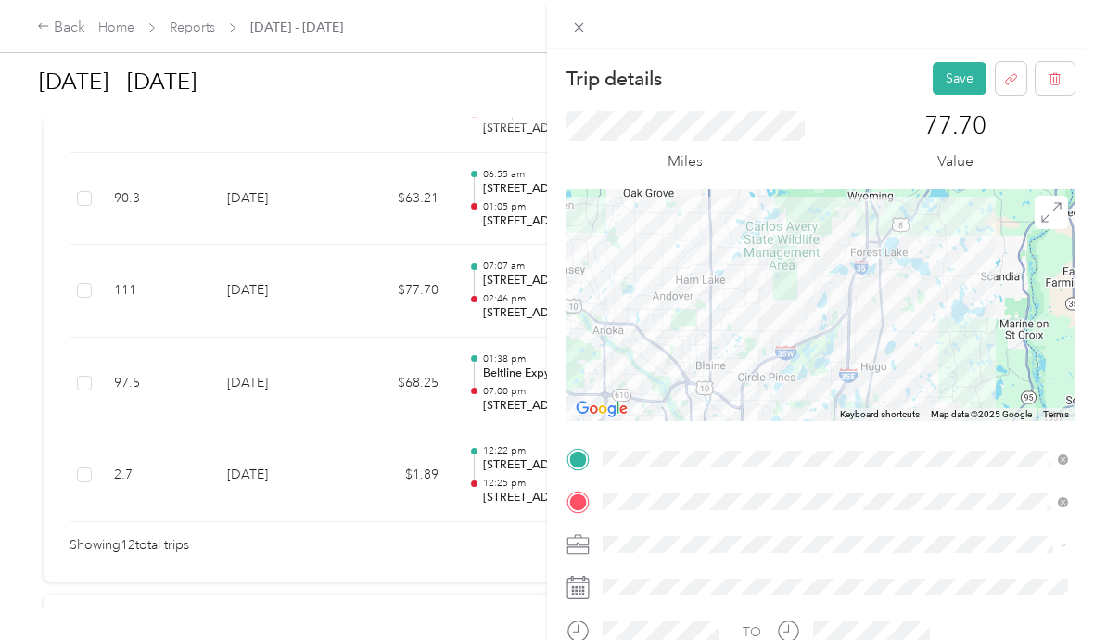
scroll to position [0, 0]
click at [966, 73] on button "Save" at bounding box center [960, 78] width 54 height 32
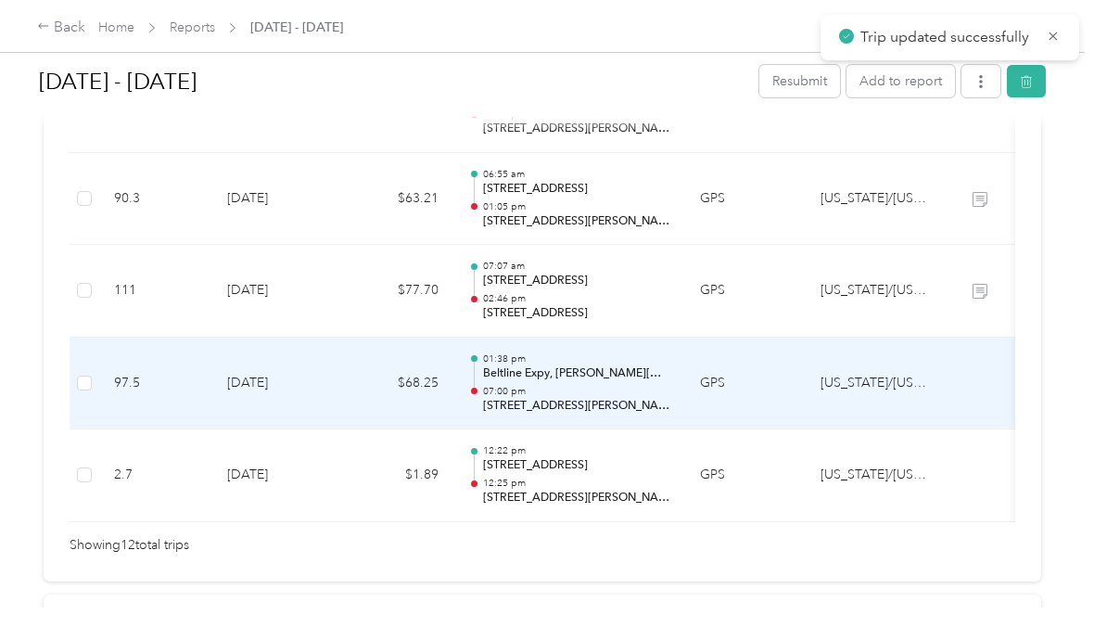
click at [571, 385] on p "07:00 pm" at bounding box center [576, 391] width 187 height 13
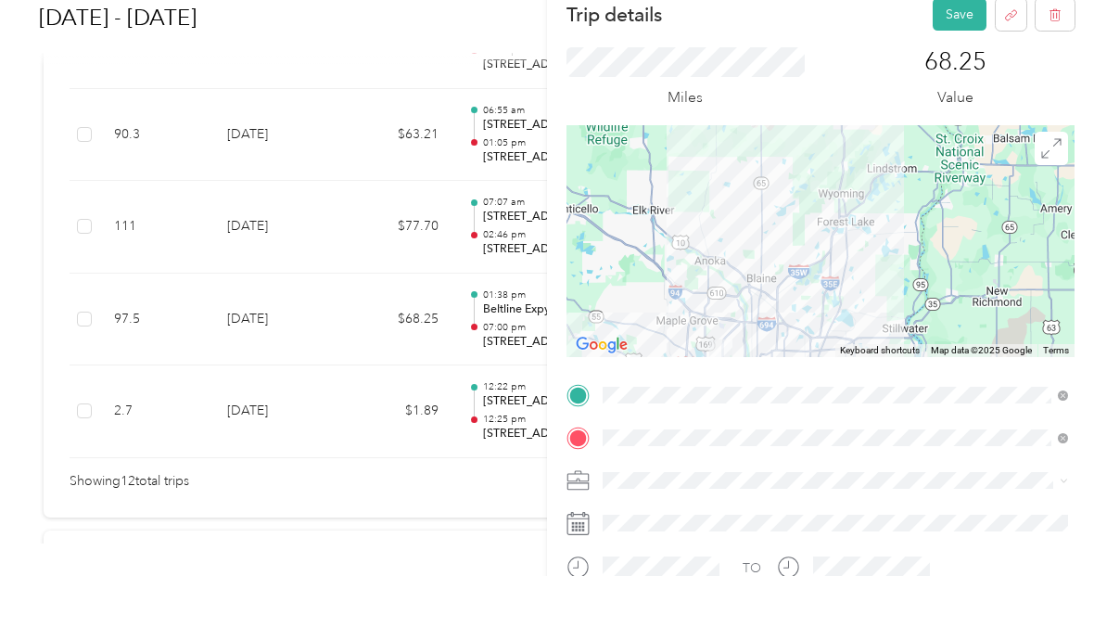
click at [957, 62] on button "Save" at bounding box center [960, 78] width 54 height 32
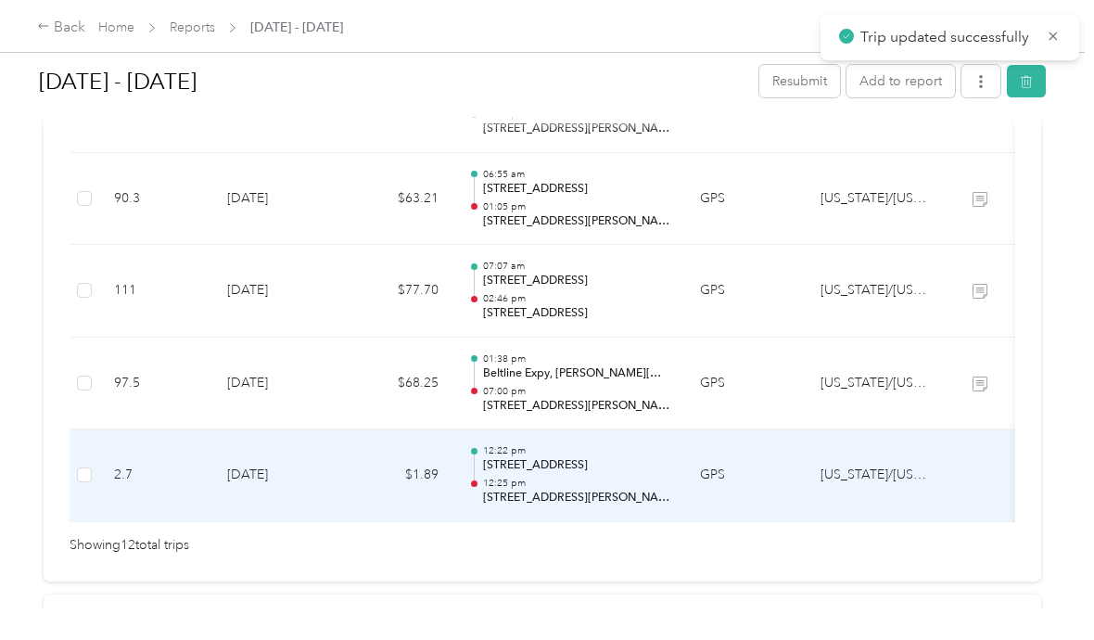
click at [559, 457] on p "[STREET_ADDRESS]" at bounding box center [576, 465] width 187 height 17
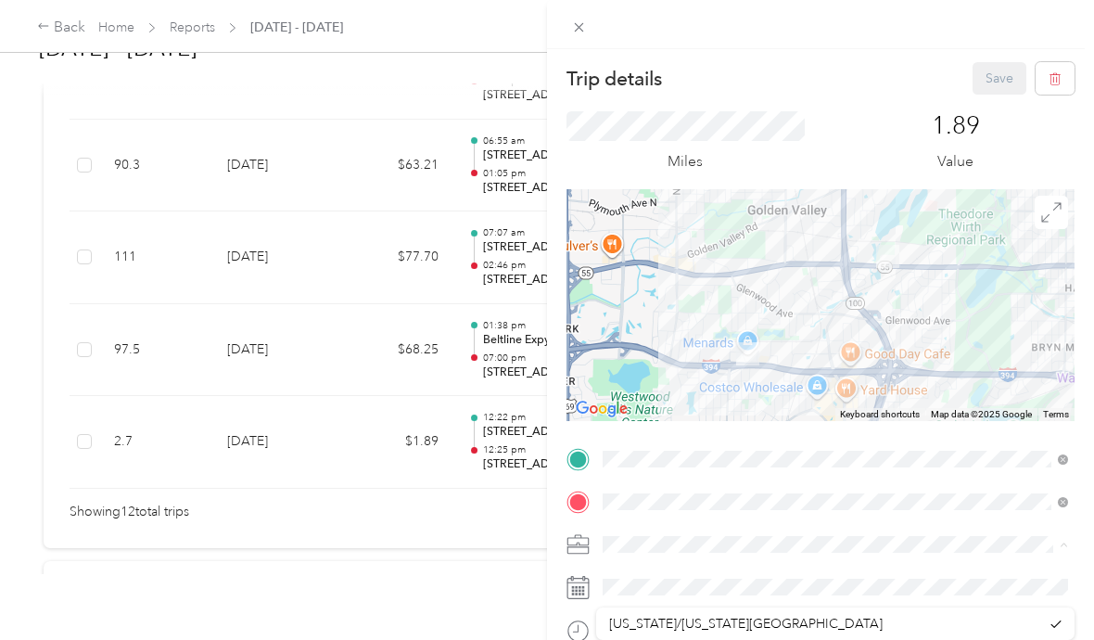
click at [789, 616] on span "[US_STATE]/[US_STATE][GEOGRAPHIC_DATA]" at bounding box center [746, 624] width 274 height 16
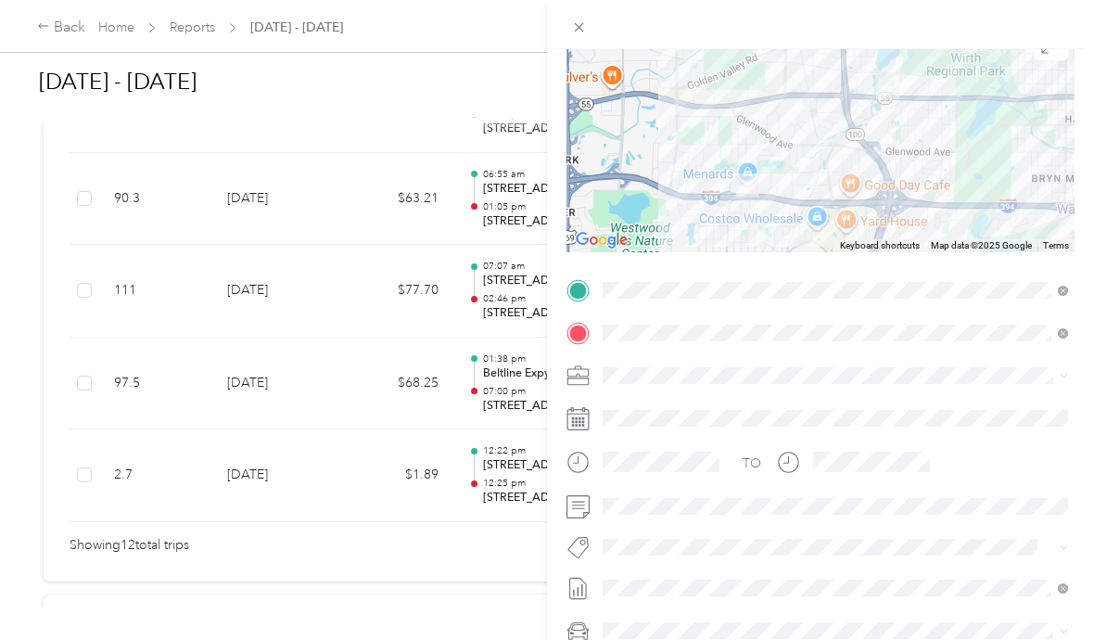
scroll to position [180, 0]
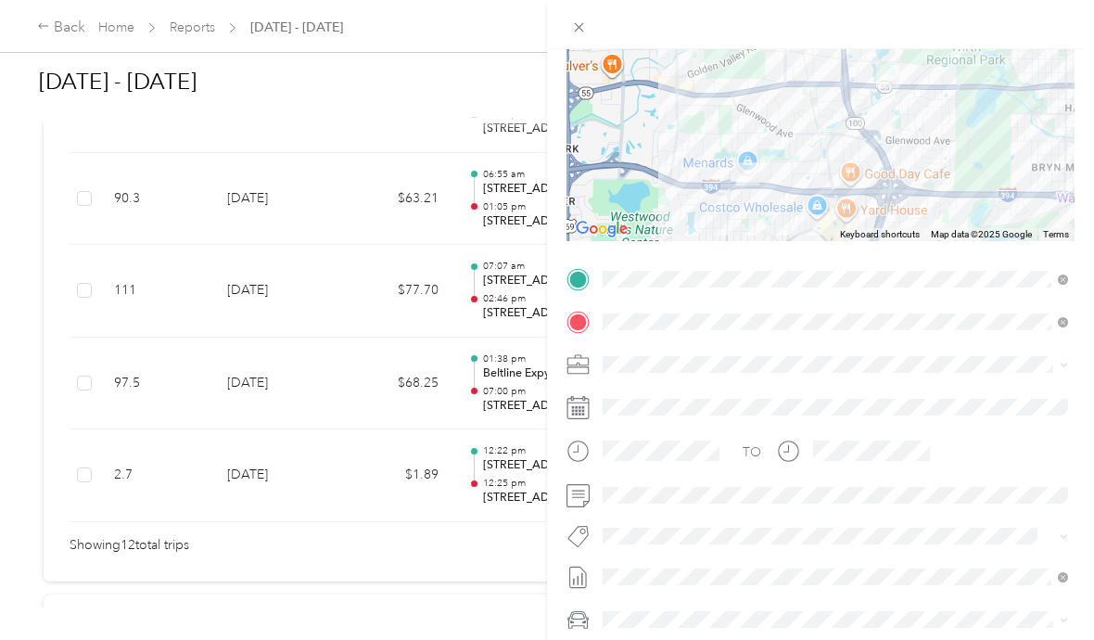
click at [1060, 361] on icon at bounding box center [1064, 365] width 8 height 8
click at [1057, 472] on icon at bounding box center [1056, 477] width 11 height 11
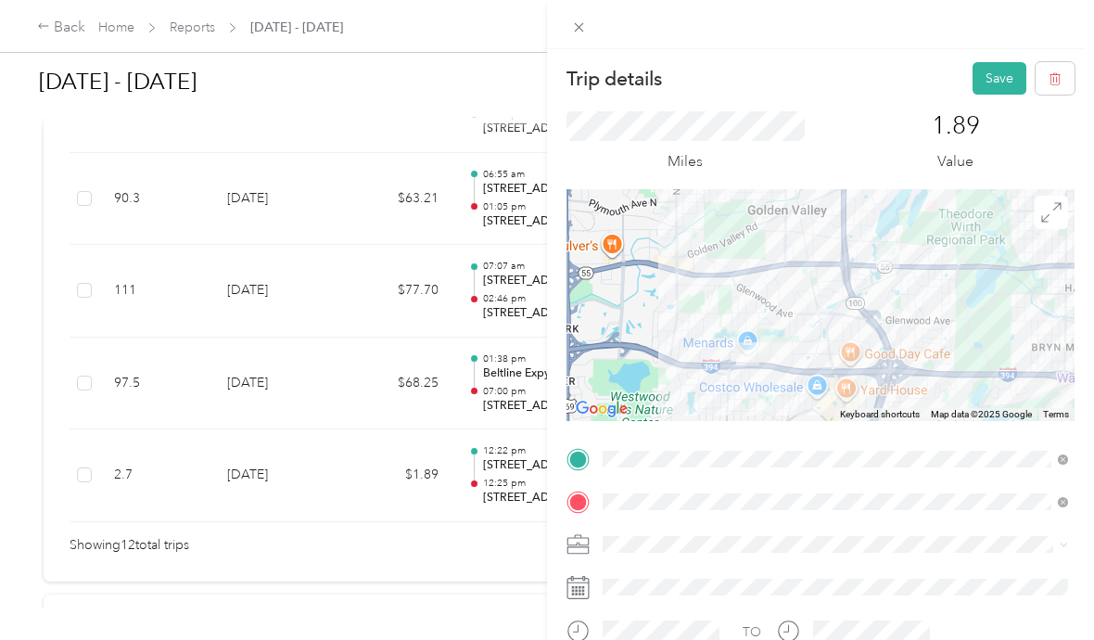
scroll to position [0, 0]
click at [992, 71] on button "Save" at bounding box center [1000, 78] width 54 height 32
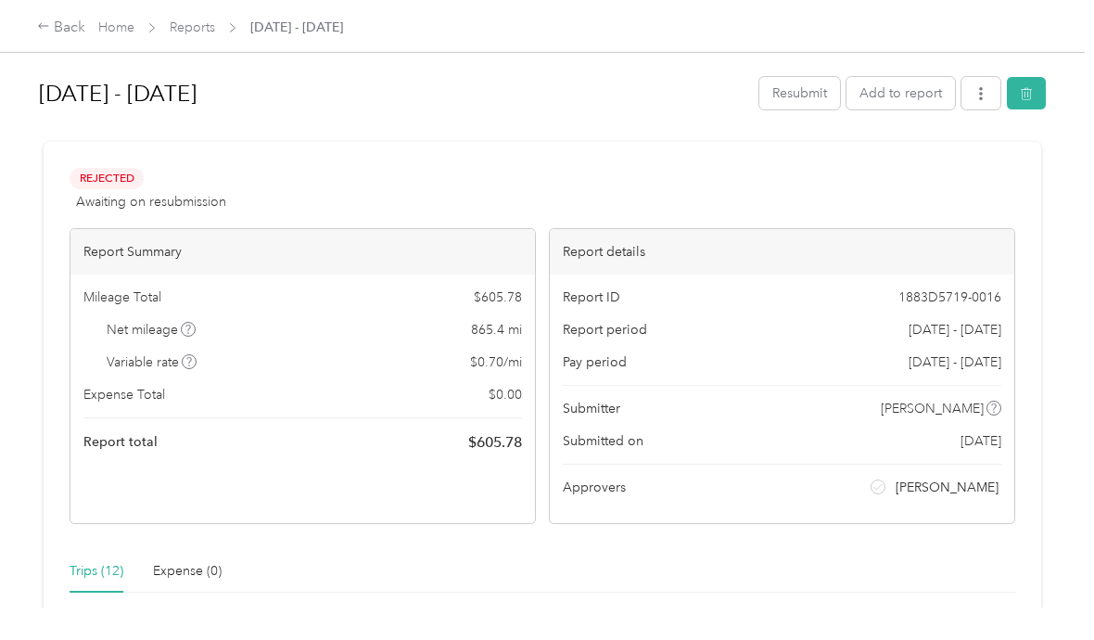
click at [816, 91] on button "Resubmit" at bounding box center [800, 93] width 81 height 32
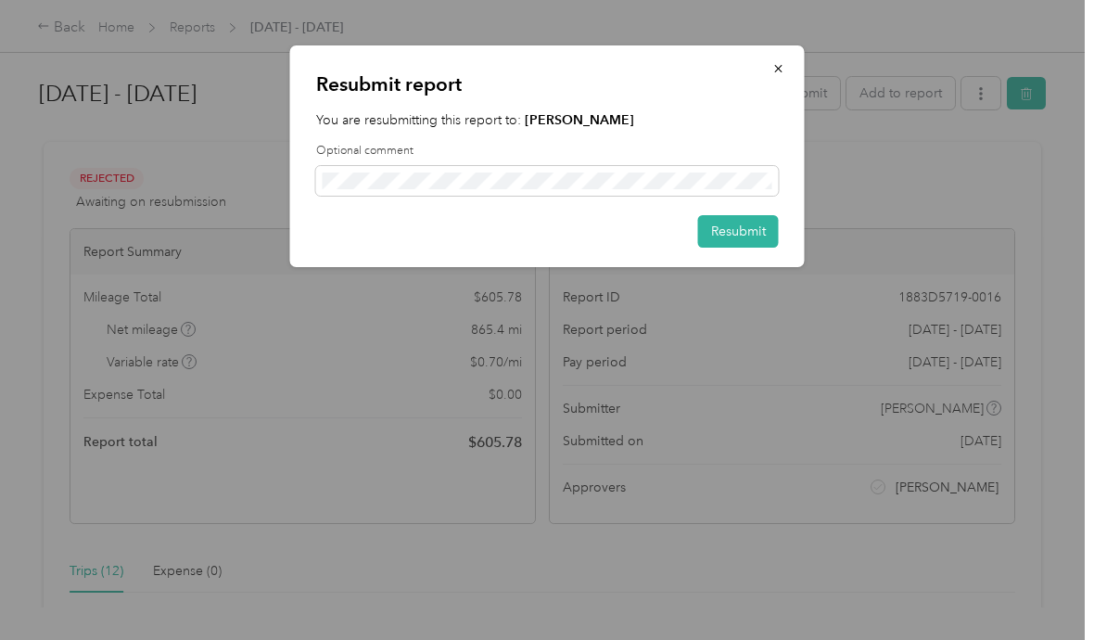
click at [736, 237] on button "Resubmit" at bounding box center [738, 231] width 81 height 32
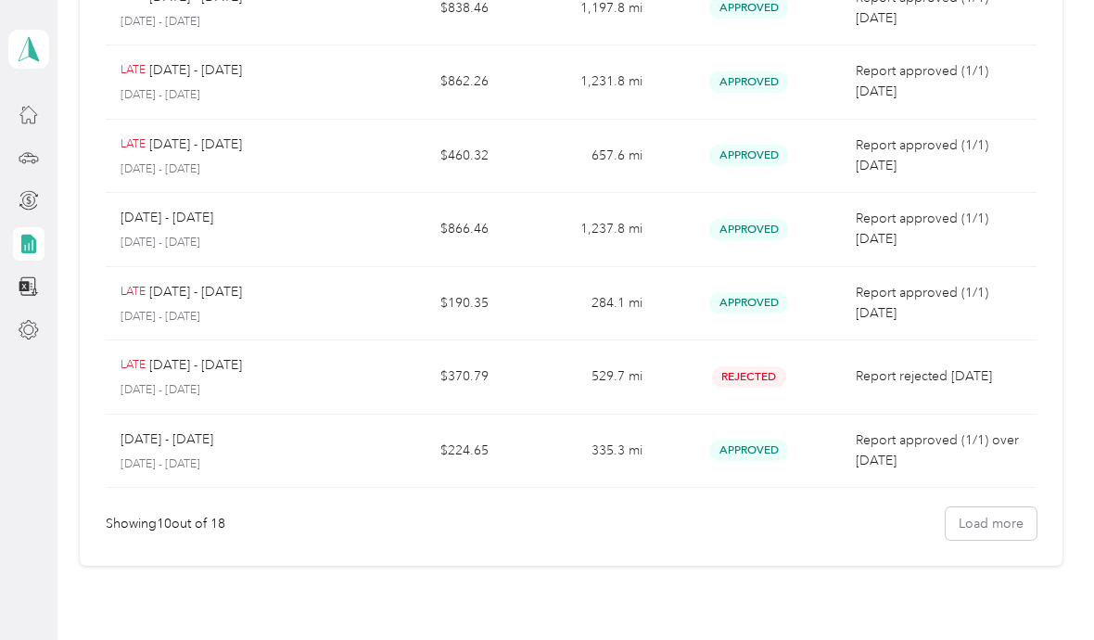
scroll to position [446, 0]
click at [557, 377] on td "529.7 mi" at bounding box center [580, 376] width 153 height 74
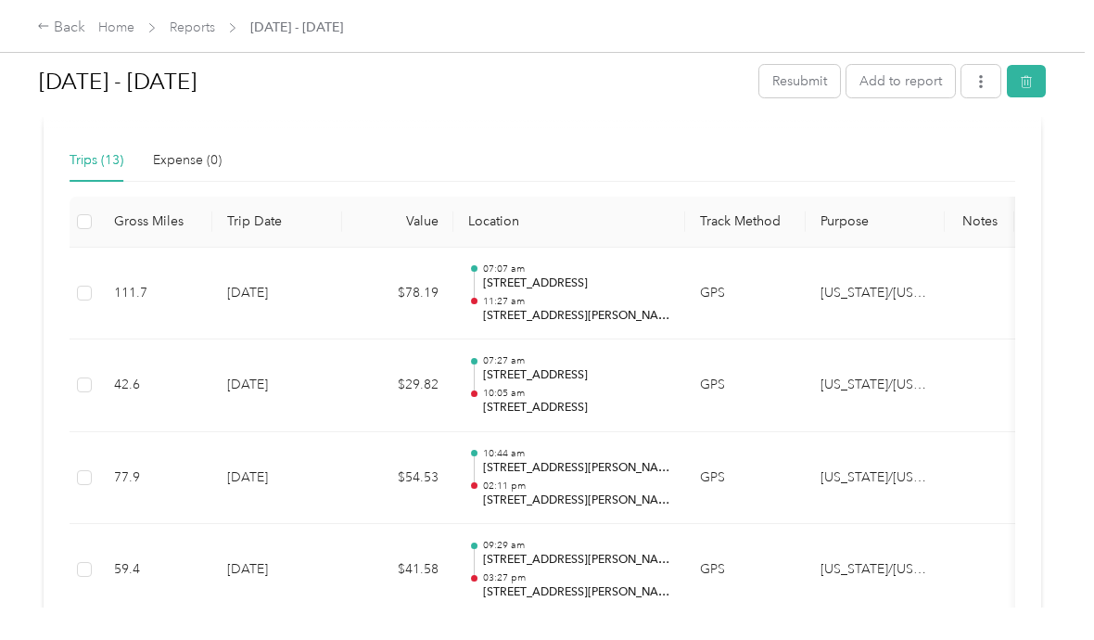
scroll to position [410, 0]
click at [571, 290] on p "[STREET_ADDRESS]" at bounding box center [576, 284] width 187 height 17
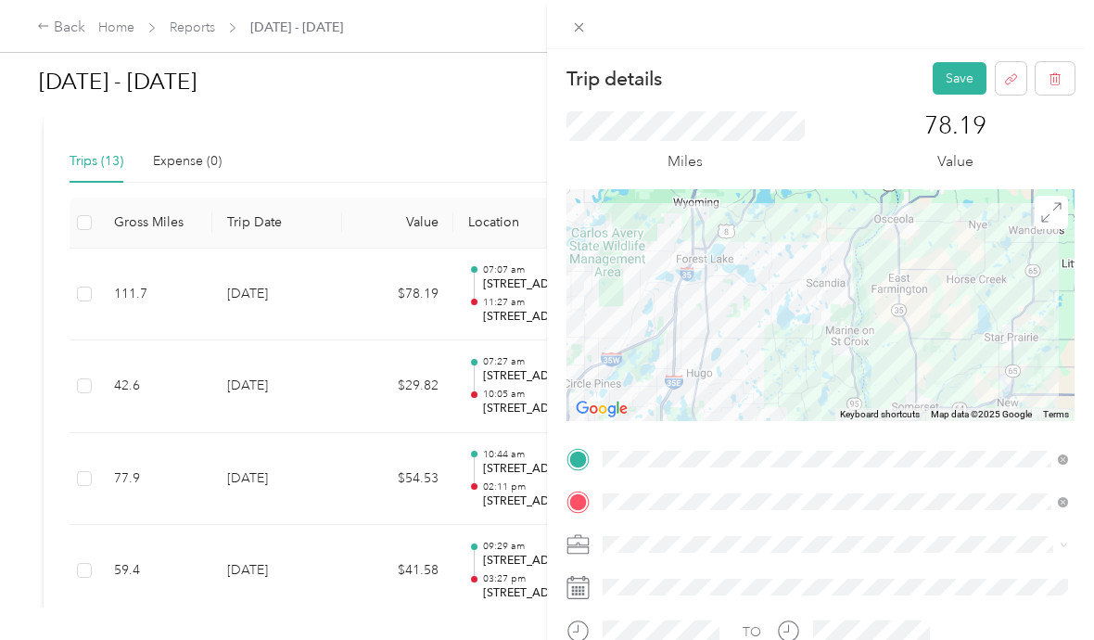
scroll to position [0, 0]
click at [959, 83] on button "Save" at bounding box center [960, 78] width 54 height 32
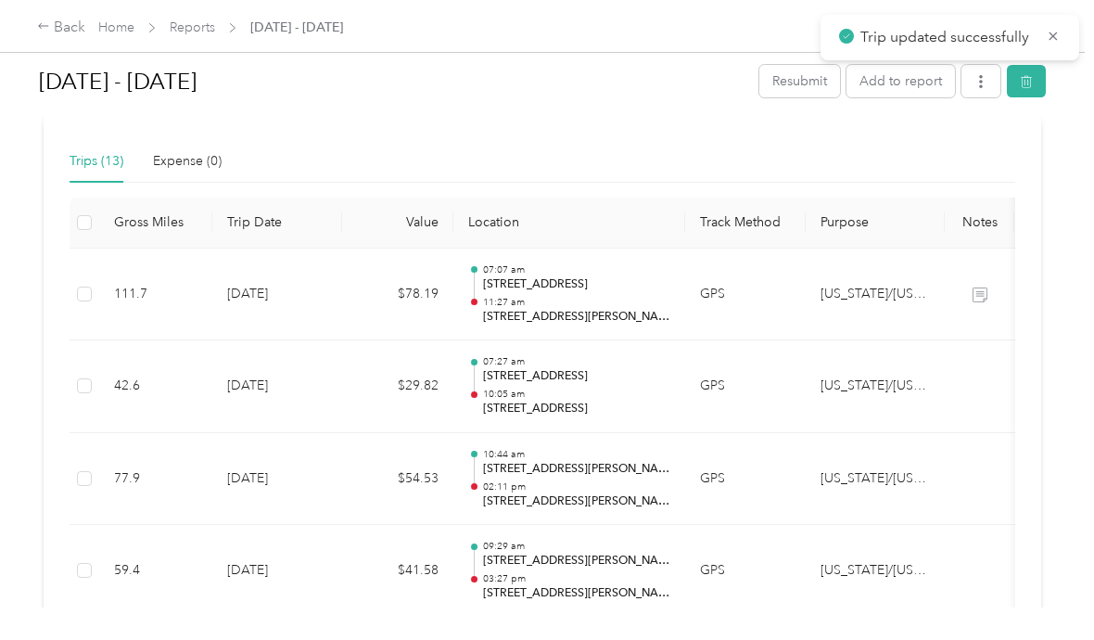
click at [575, 382] on div "07:27 am 4513–[STREET_ADDRESS] 10:05 am [STREET_ADDRESS]" at bounding box center [576, 386] width 187 height 62
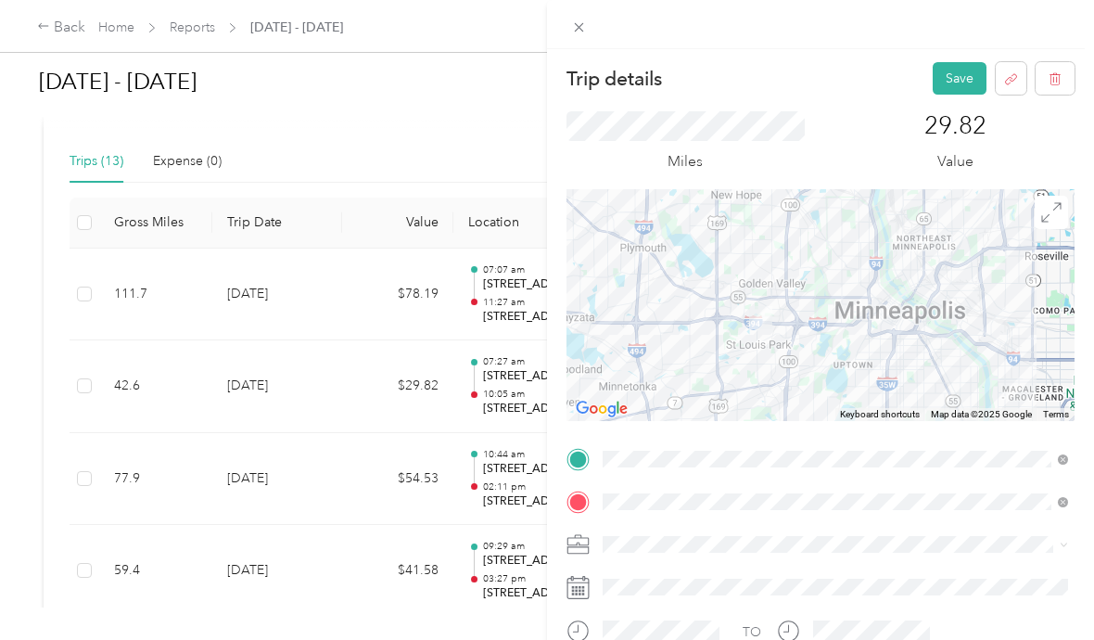
click at [956, 77] on button "Save" at bounding box center [960, 78] width 54 height 32
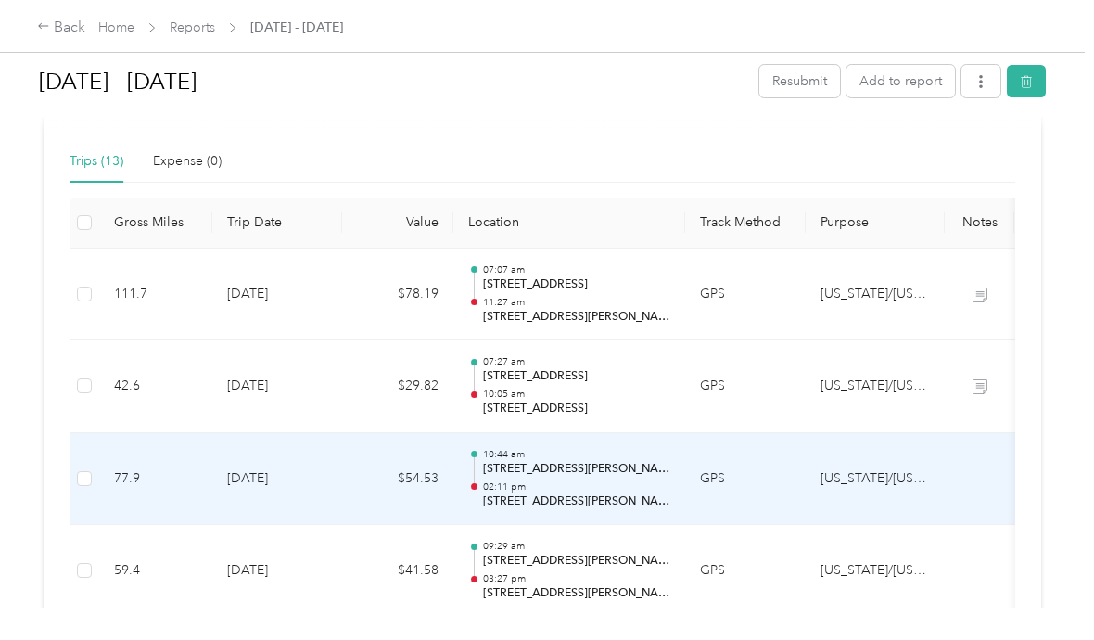
click at [565, 472] on p "[STREET_ADDRESS][PERSON_NAME]" at bounding box center [576, 469] width 187 height 17
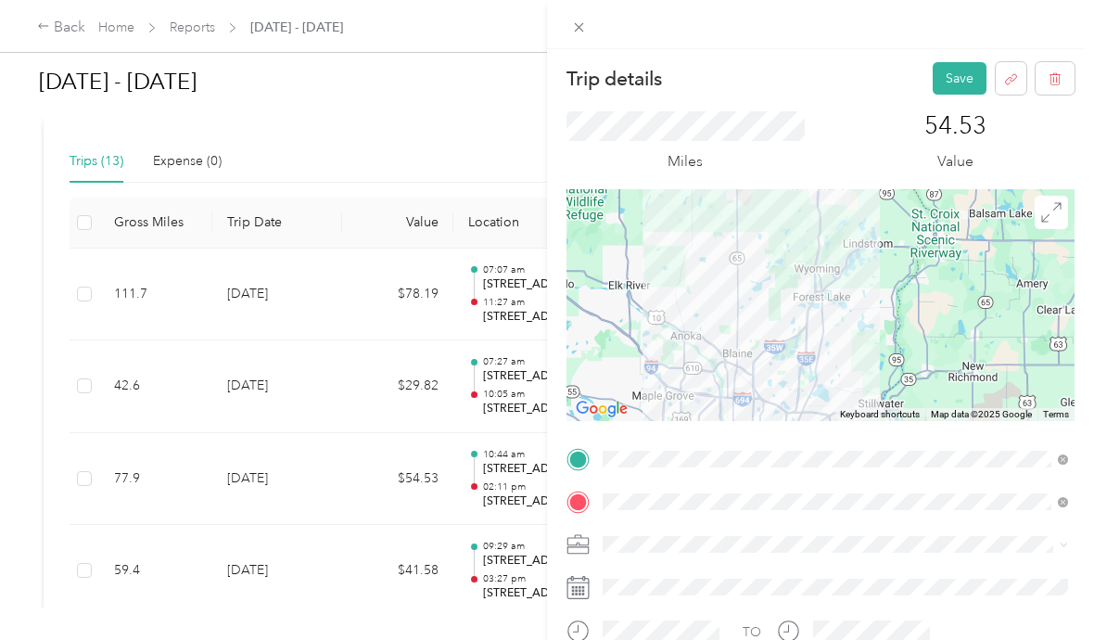
click at [958, 74] on button "Save" at bounding box center [960, 78] width 54 height 32
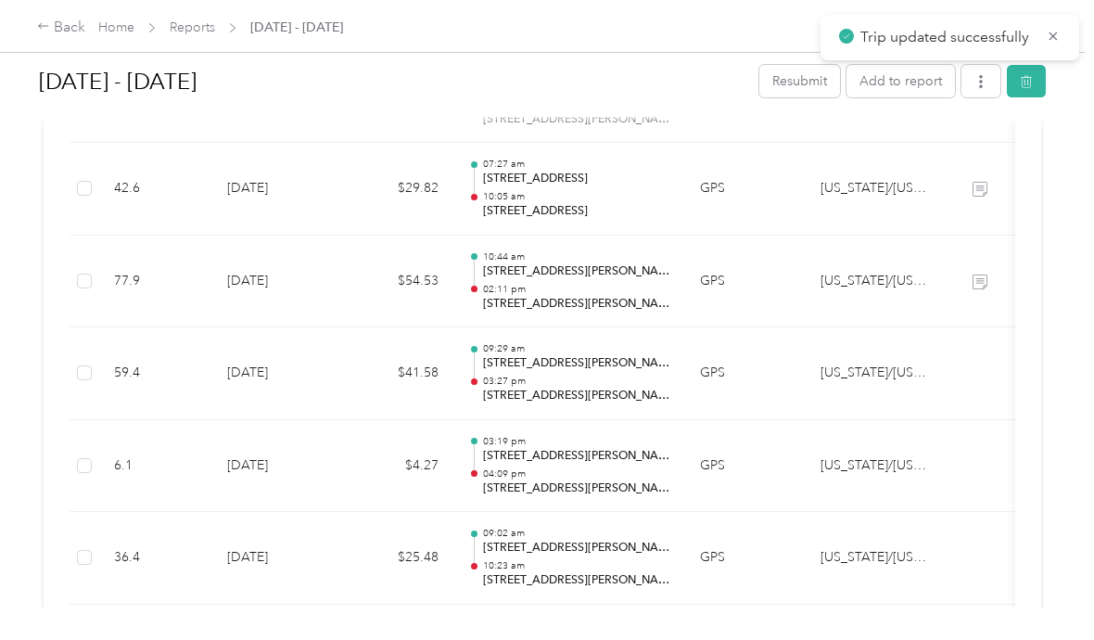
scroll to position [649, 0]
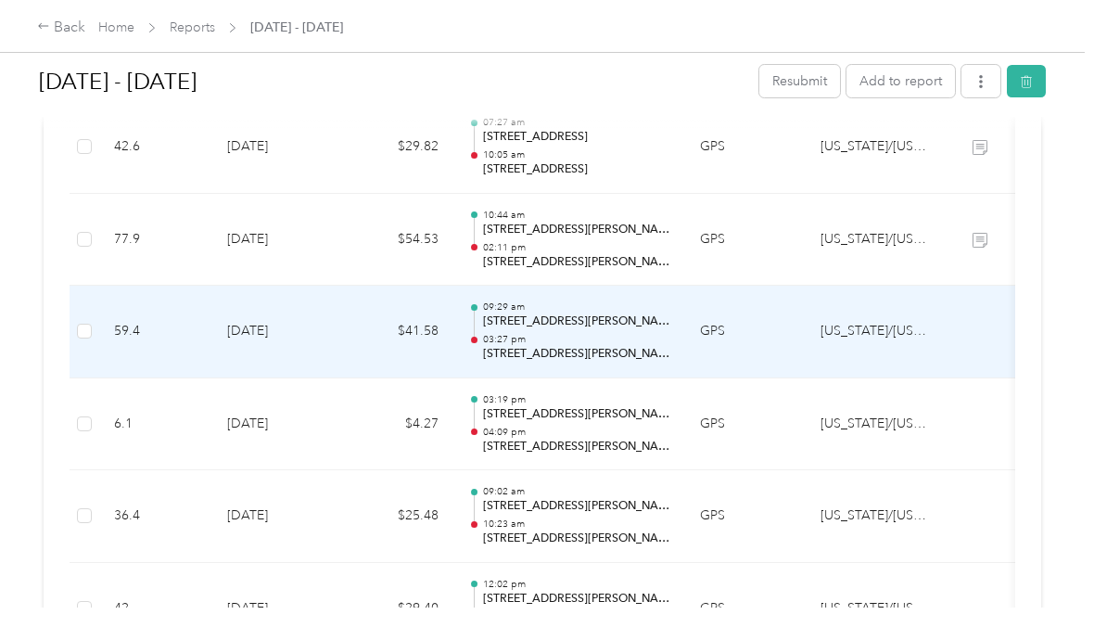
click at [567, 333] on p "03:27 pm" at bounding box center [576, 339] width 187 height 13
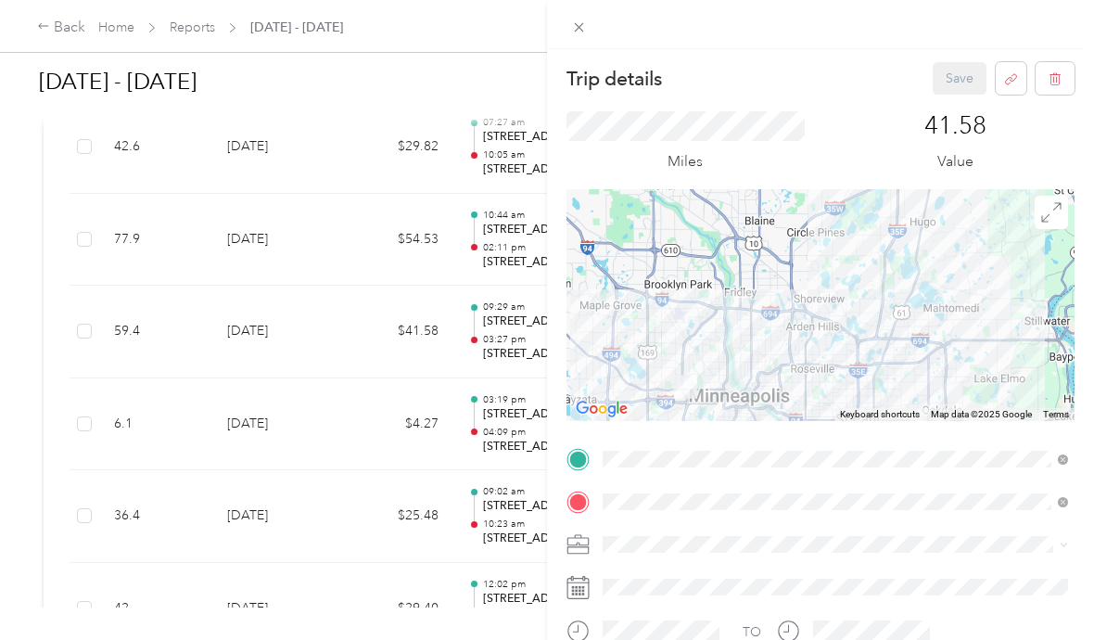
click at [842, 154] on div "41.58 Value" at bounding box center [957, 142] width 238 height 62
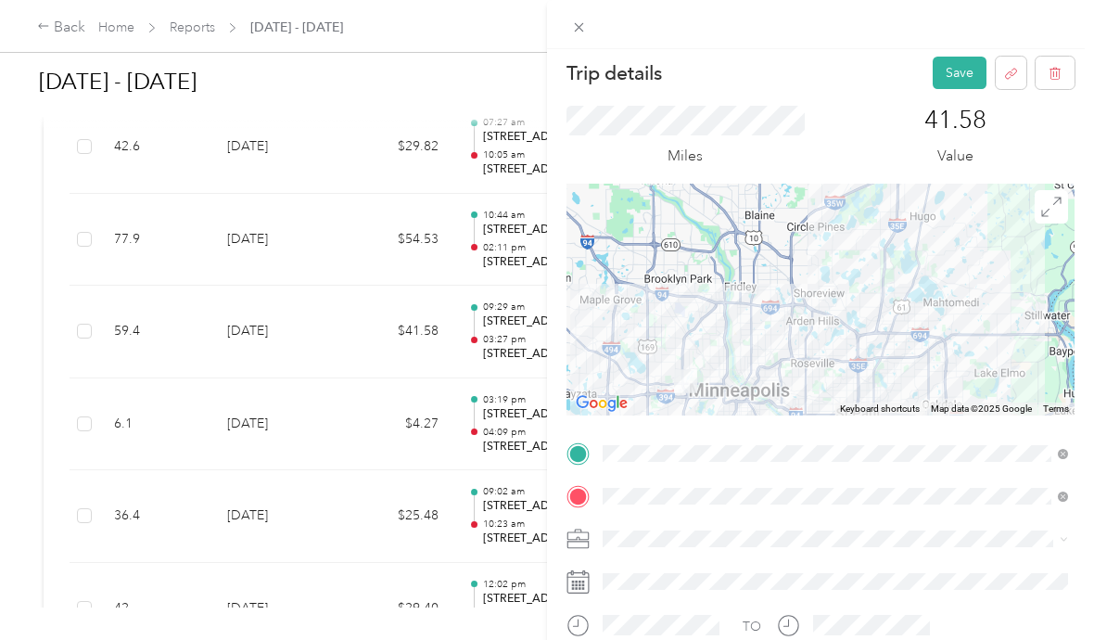
click at [959, 68] on button "Save" at bounding box center [960, 73] width 54 height 32
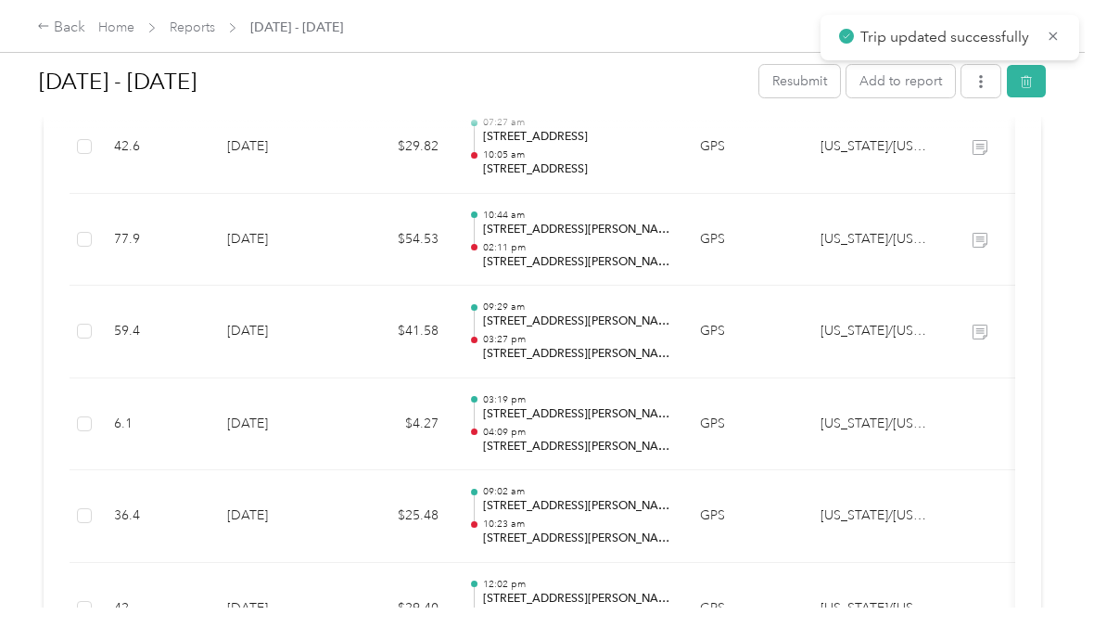
click at [564, 429] on p "04:09 pm" at bounding box center [576, 432] width 187 height 13
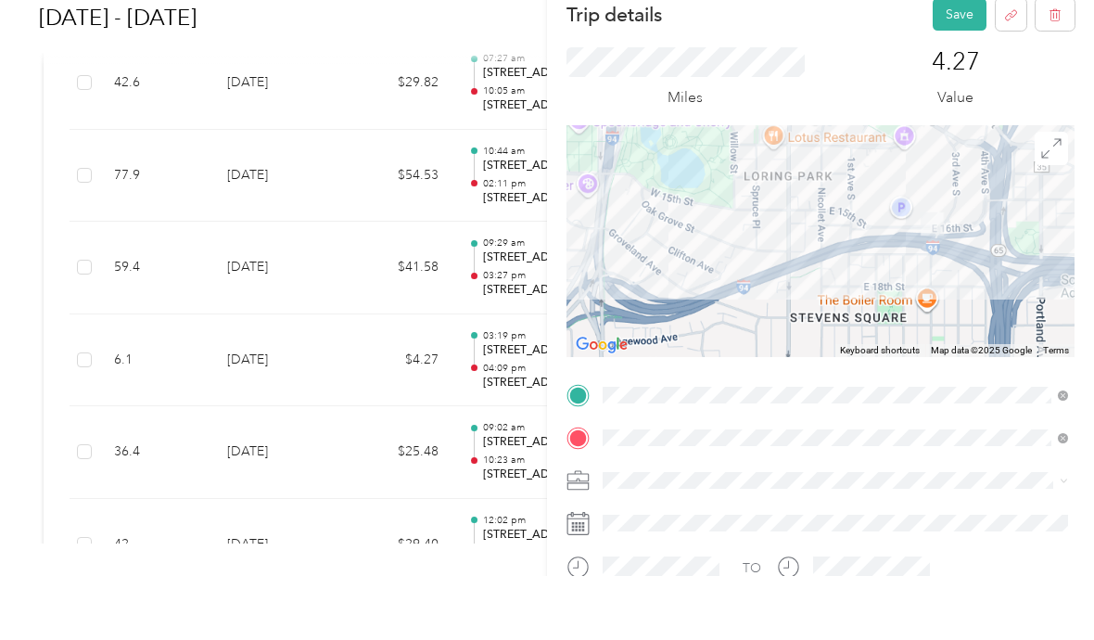
scroll to position [0, 0]
click at [963, 62] on button "Save" at bounding box center [960, 78] width 54 height 32
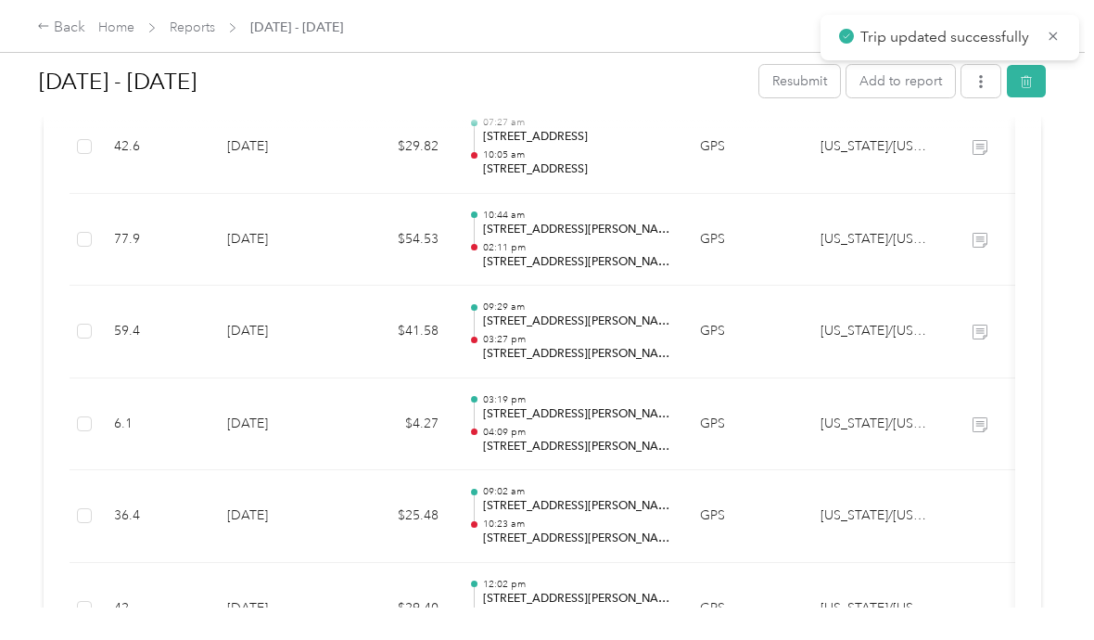
click at [550, 518] on p "10:23 am" at bounding box center [576, 524] width 187 height 13
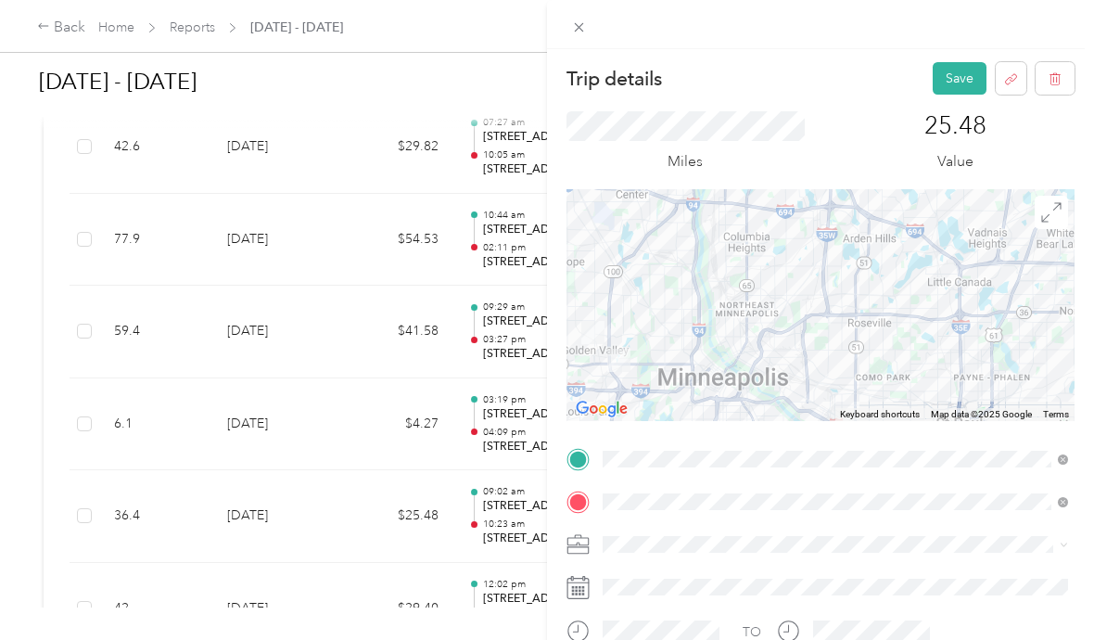
click at [959, 76] on button "Save" at bounding box center [960, 78] width 54 height 32
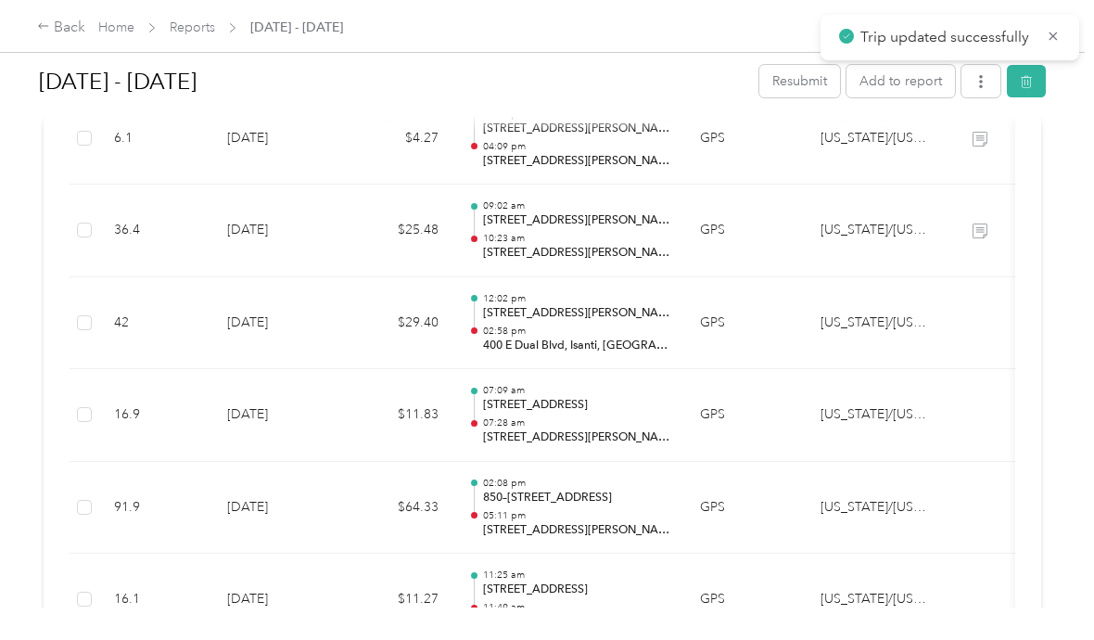
scroll to position [936, 0]
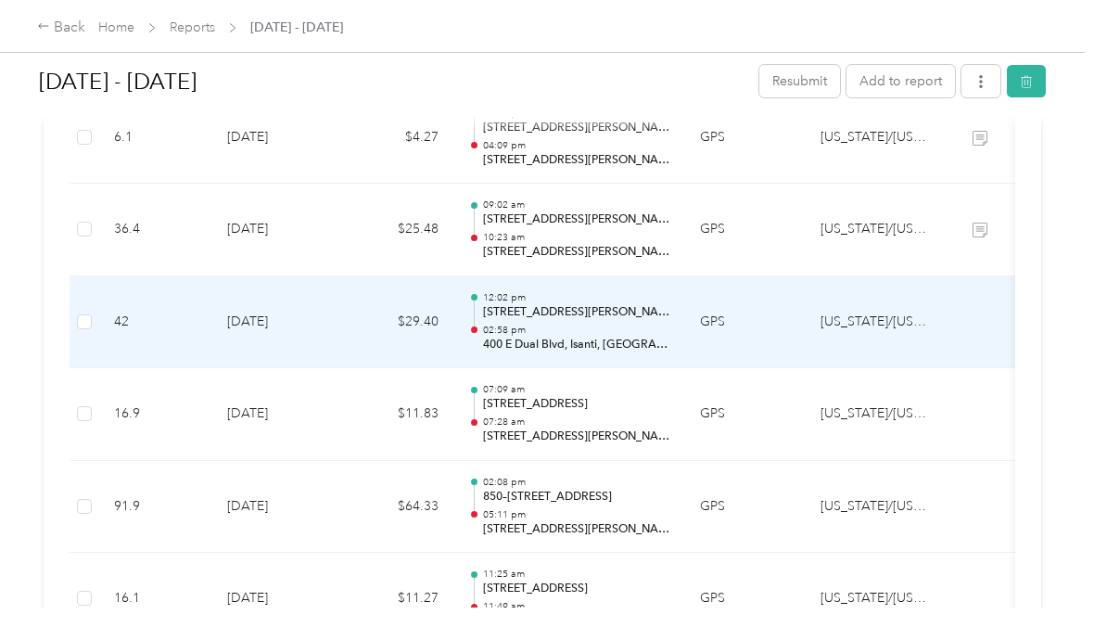
click at [542, 324] on p "02:58 pm" at bounding box center [576, 330] width 187 height 13
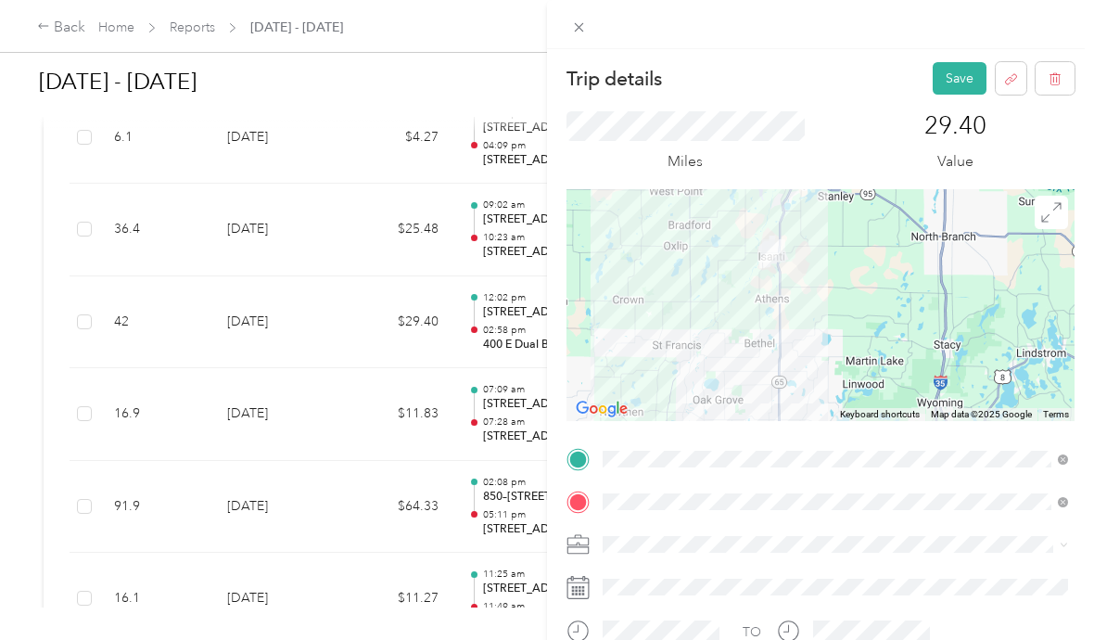
scroll to position [0, 0]
click at [955, 75] on button "Save" at bounding box center [960, 78] width 54 height 32
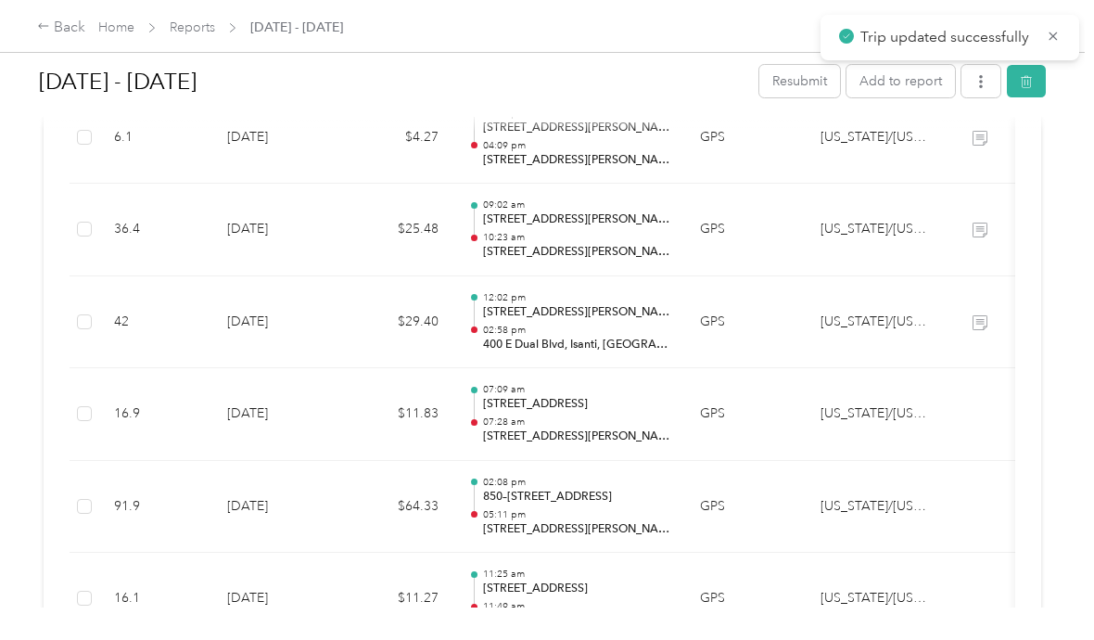
click at [572, 396] on p "[STREET_ADDRESS]" at bounding box center [576, 404] width 187 height 17
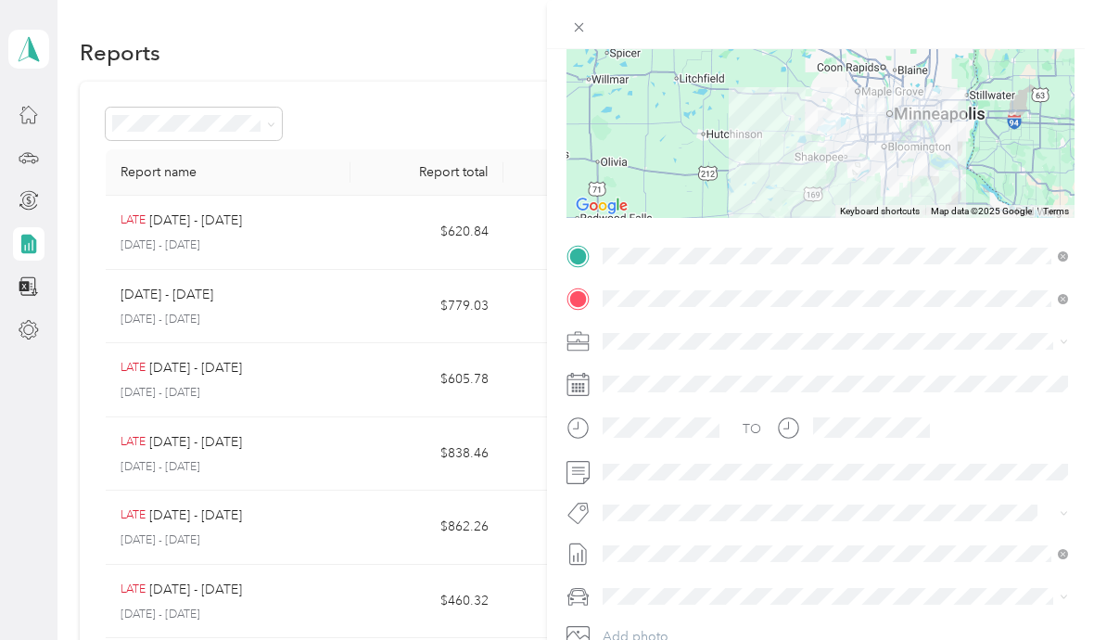
scroll to position [240, 0]
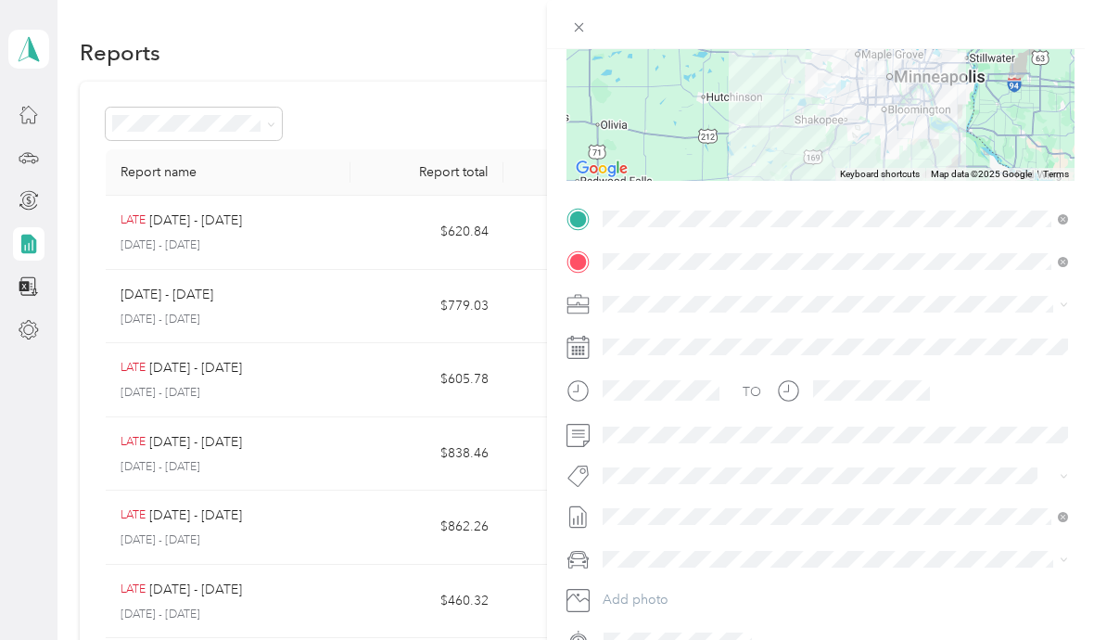
click at [1069, 296] on span at bounding box center [835, 304] width 479 height 30
click at [1049, 345] on li "[US_STATE]/[US_STATE][GEOGRAPHIC_DATA]" at bounding box center [835, 336] width 479 height 32
click at [1066, 303] on icon at bounding box center [1064, 305] width 8 height 8
click at [680, 340] on span "[US_STATE]/[US_STATE][GEOGRAPHIC_DATA]" at bounding box center [746, 336] width 274 height 16
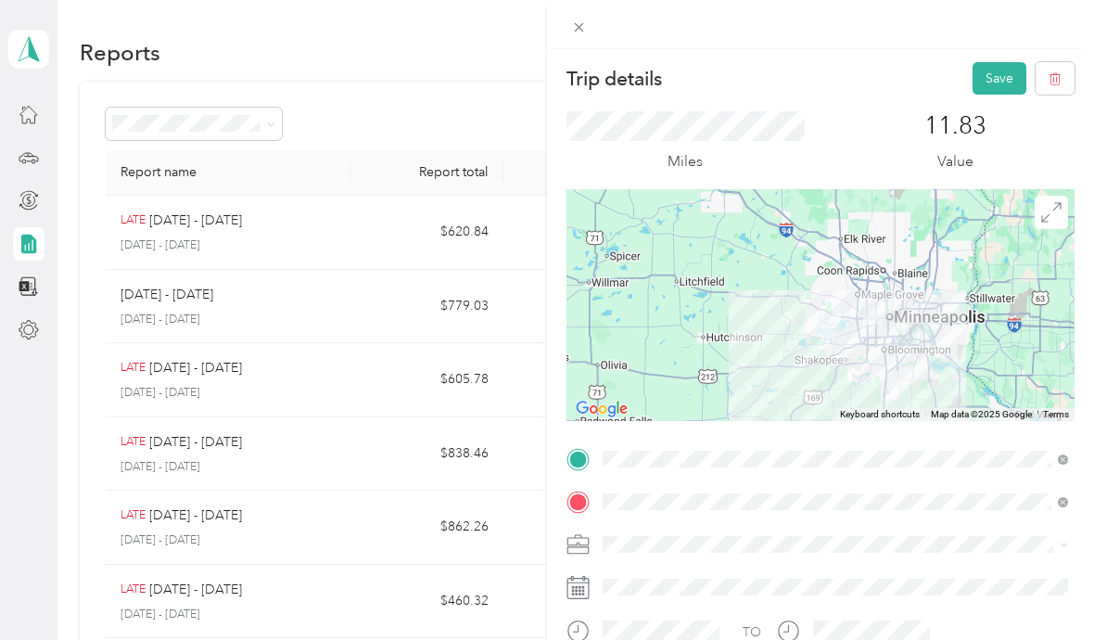
scroll to position [0, 0]
click at [997, 77] on button "Save" at bounding box center [1000, 78] width 54 height 32
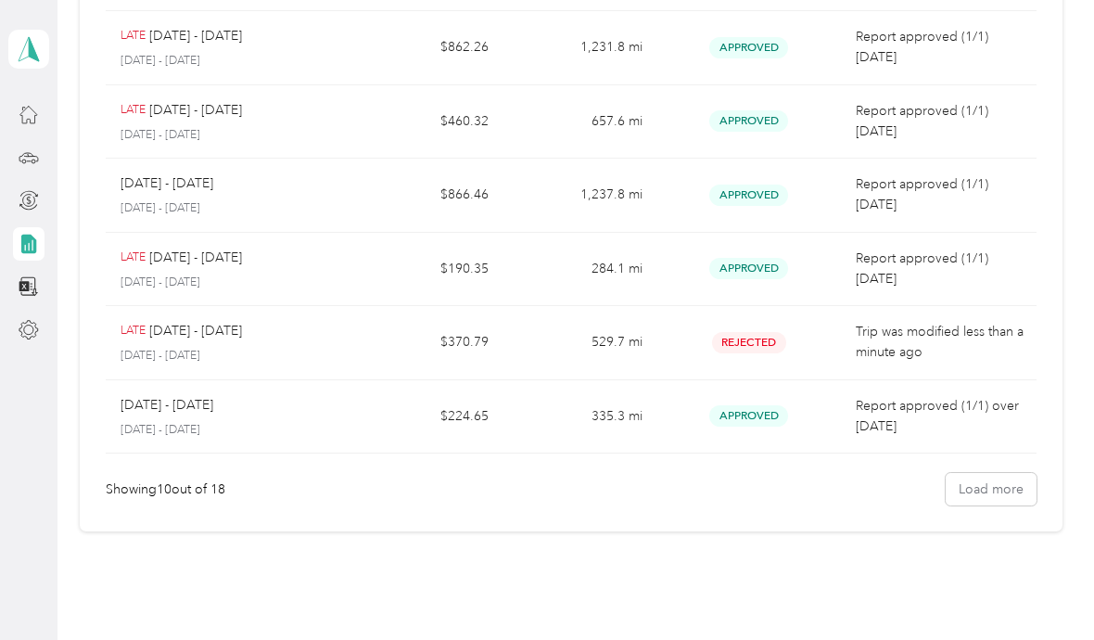
scroll to position [479, 0]
click at [620, 337] on td "529.7 mi" at bounding box center [580, 344] width 153 height 74
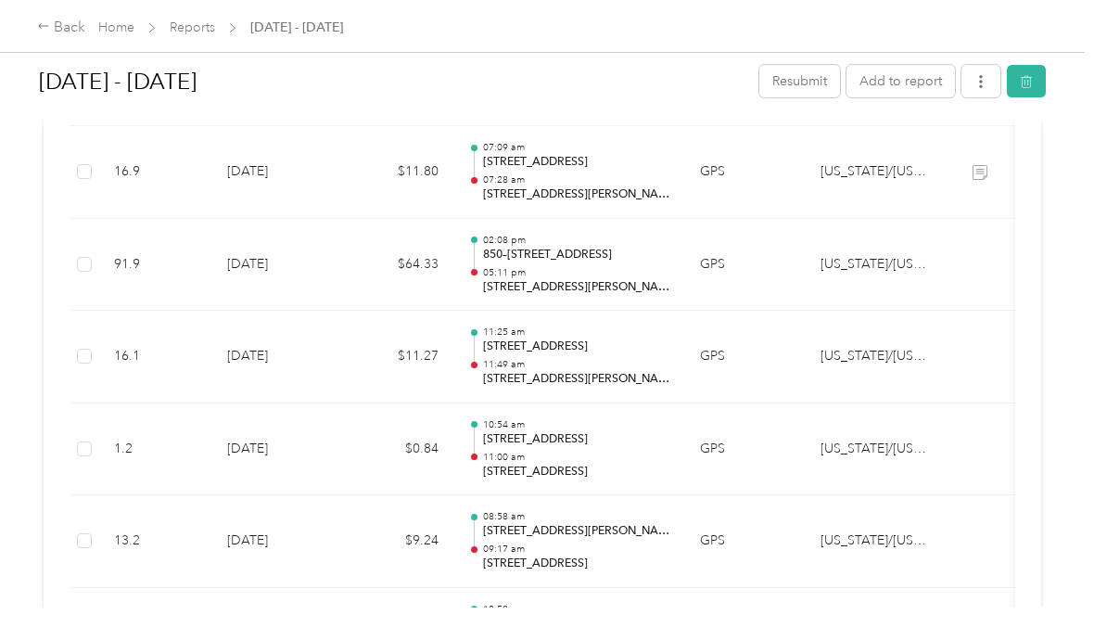
scroll to position [1179, 0]
click at [582, 246] on p "850–[STREET_ADDRESS]" at bounding box center [576, 254] width 187 height 17
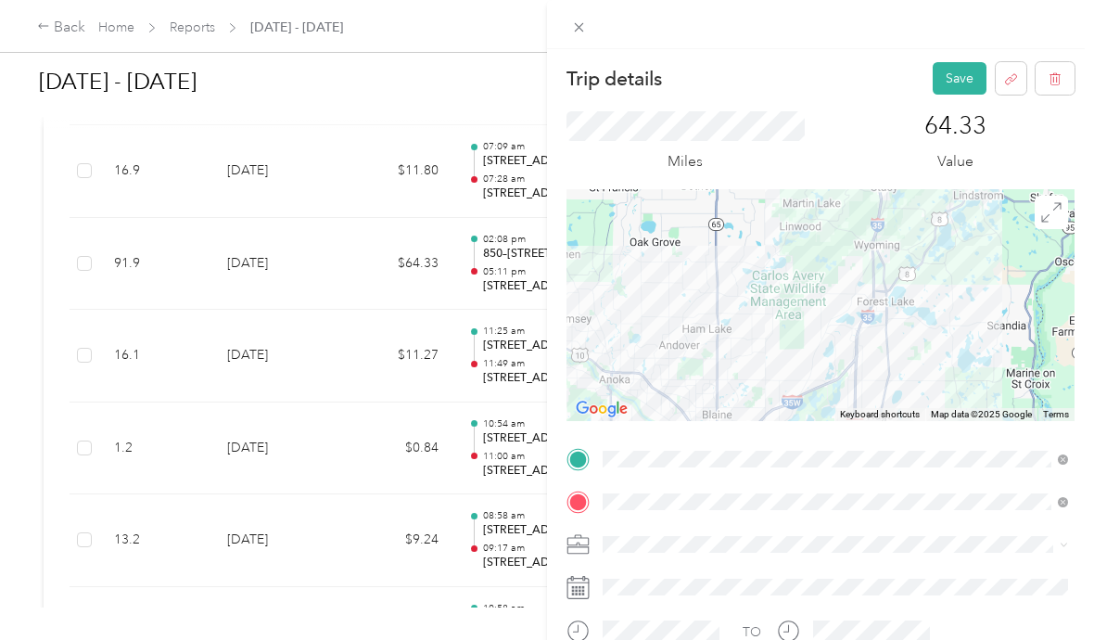
scroll to position [0, 0]
click at [956, 78] on button "Save" at bounding box center [960, 78] width 54 height 32
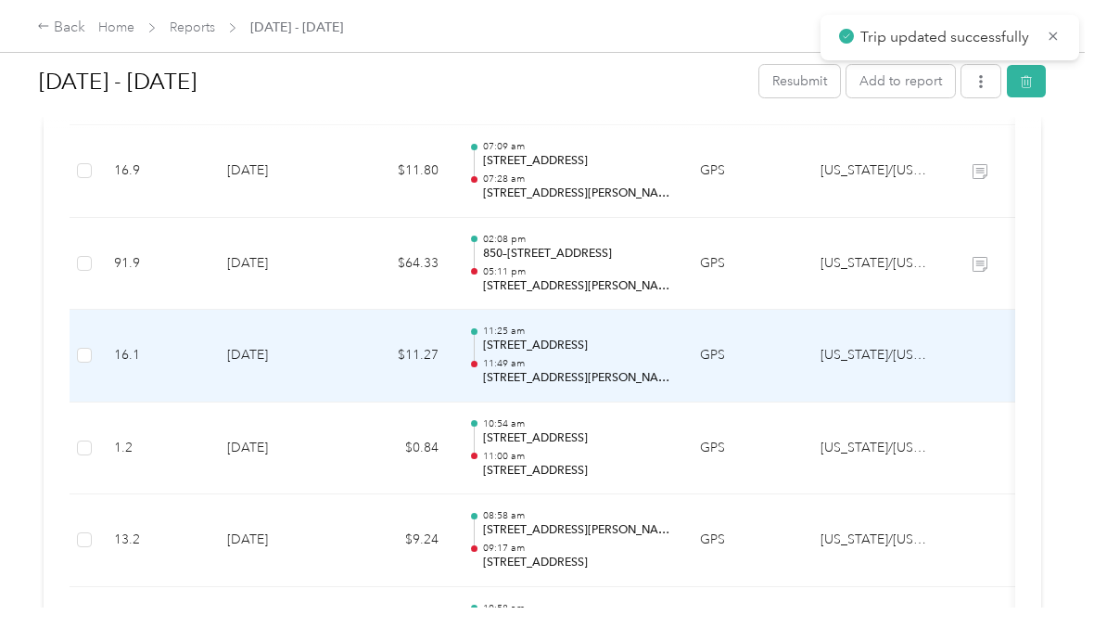
click at [575, 347] on div "11:25 am [STREET_ADDRESS] 11:49 am [STREET_ADDRESS][PERSON_NAME]" at bounding box center [576, 356] width 187 height 62
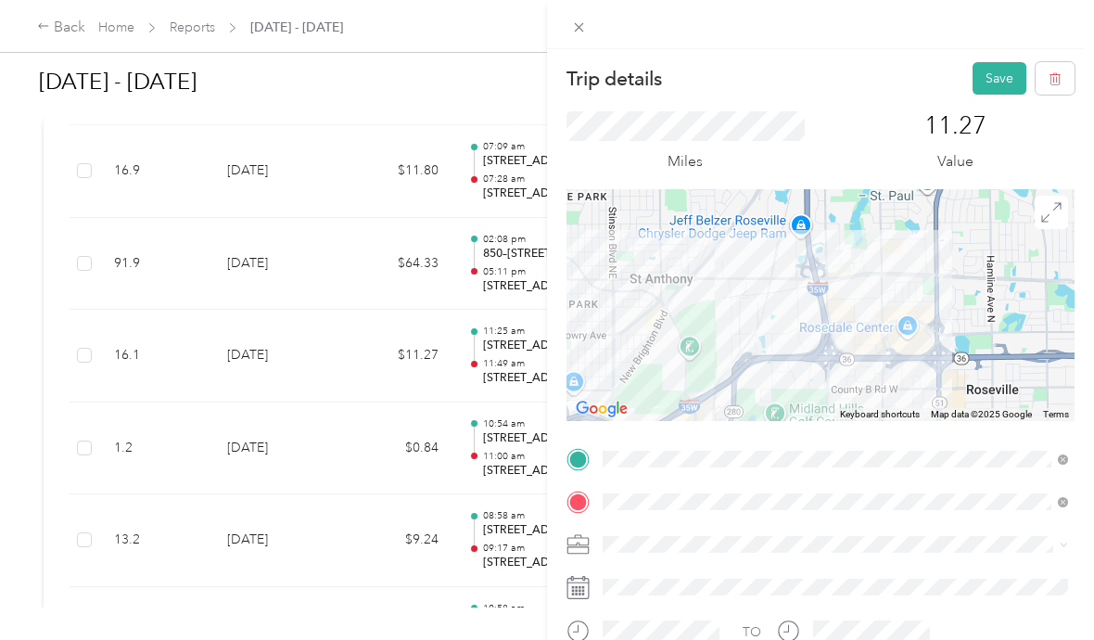
click at [997, 83] on button "Save" at bounding box center [1000, 78] width 54 height 32
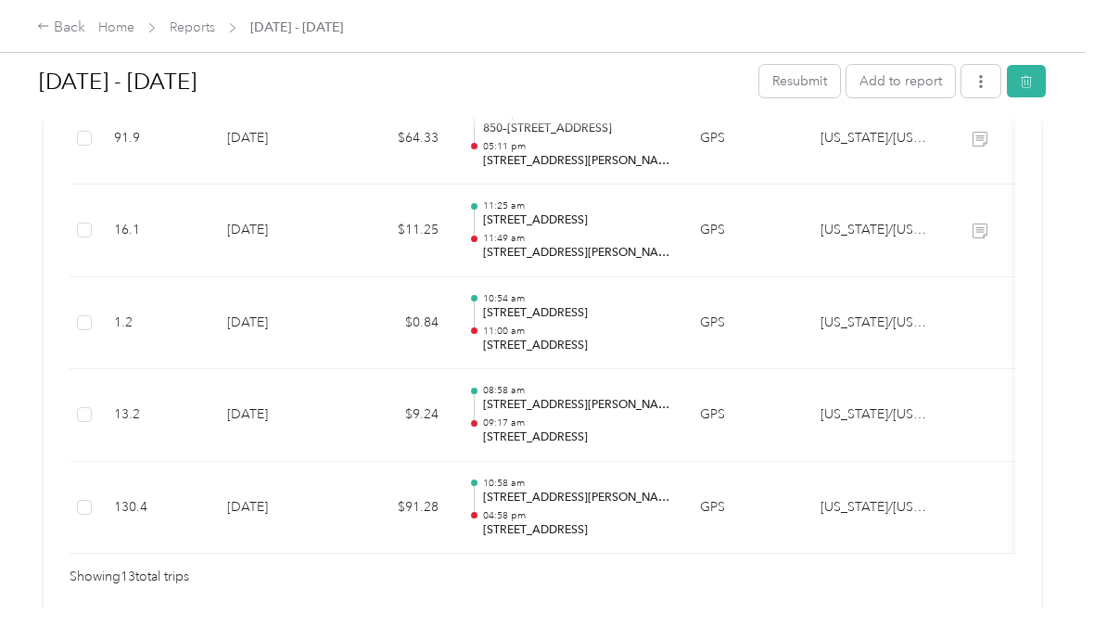
scroll to position [1302, 0]
click at [570, 326] on p "11:00 am" at bounding box center [576, 332] width 187 height 13
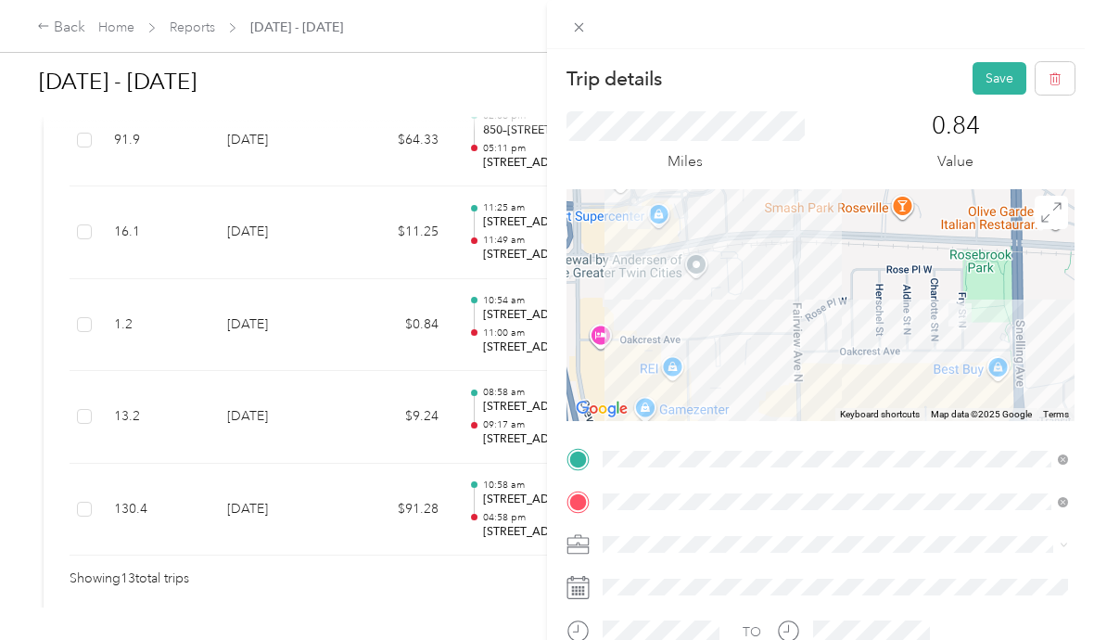
scroll to position [0, 0]
click at [984, 70] on button "Save" at bounding box center [1000, 78] width 54 height 32
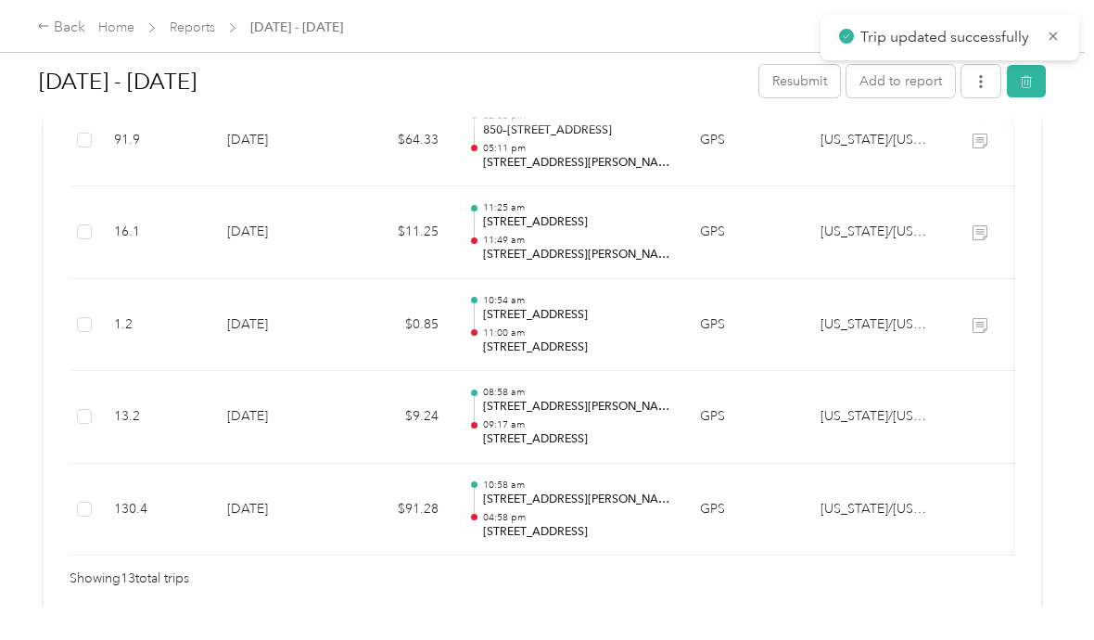
click at [554, 418] on p "09:17 am" at bounding box center [576, 424] width 187 height 13
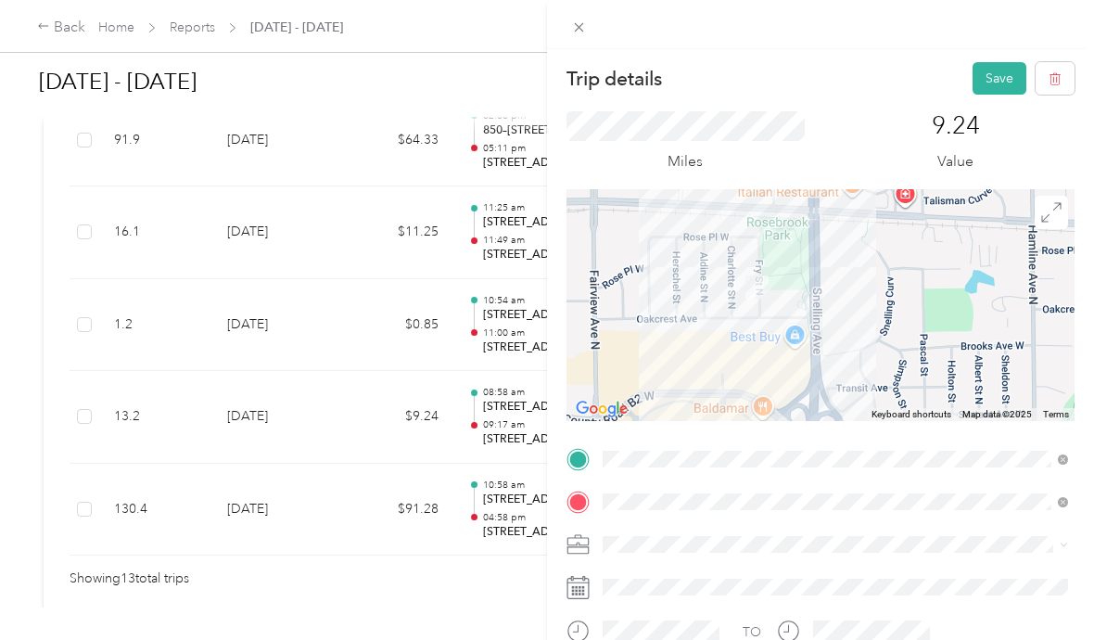
click at [1004, 82] on button "Save" at bounding box center [1000, 78] width 54 height 32
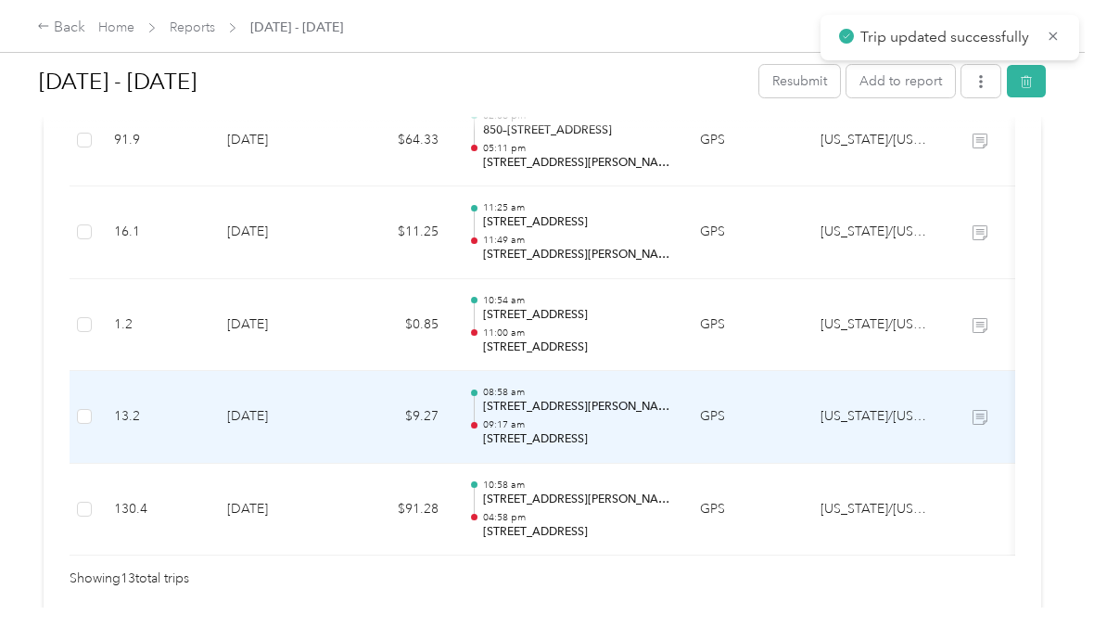
click at [562, 418] on p "09:17 am" at bounding box center [576, 424] width 187 height 13
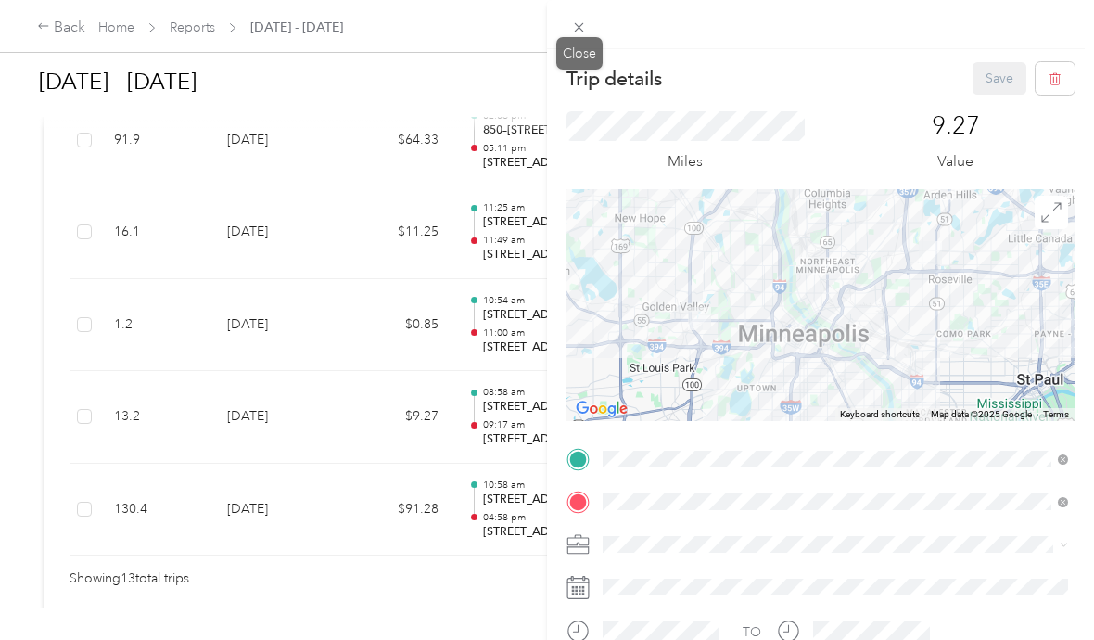
click at [584, 30] on icon at bounding box center [579, 27] width 16 height 16
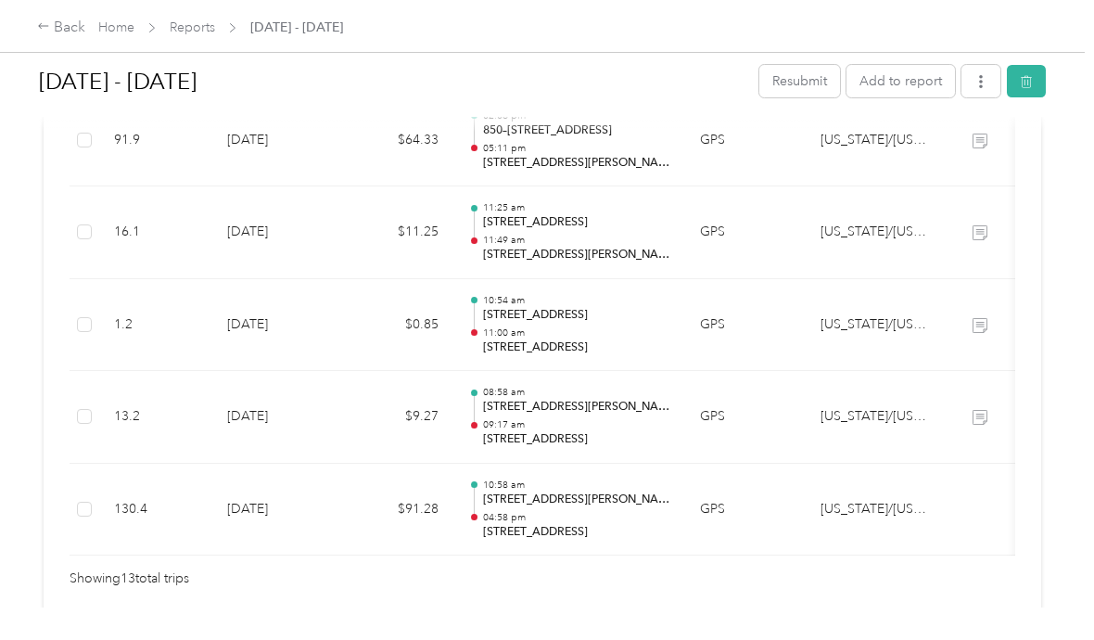
click at [94, 214] on td at bounding box center [85, 232] width 30 height 93
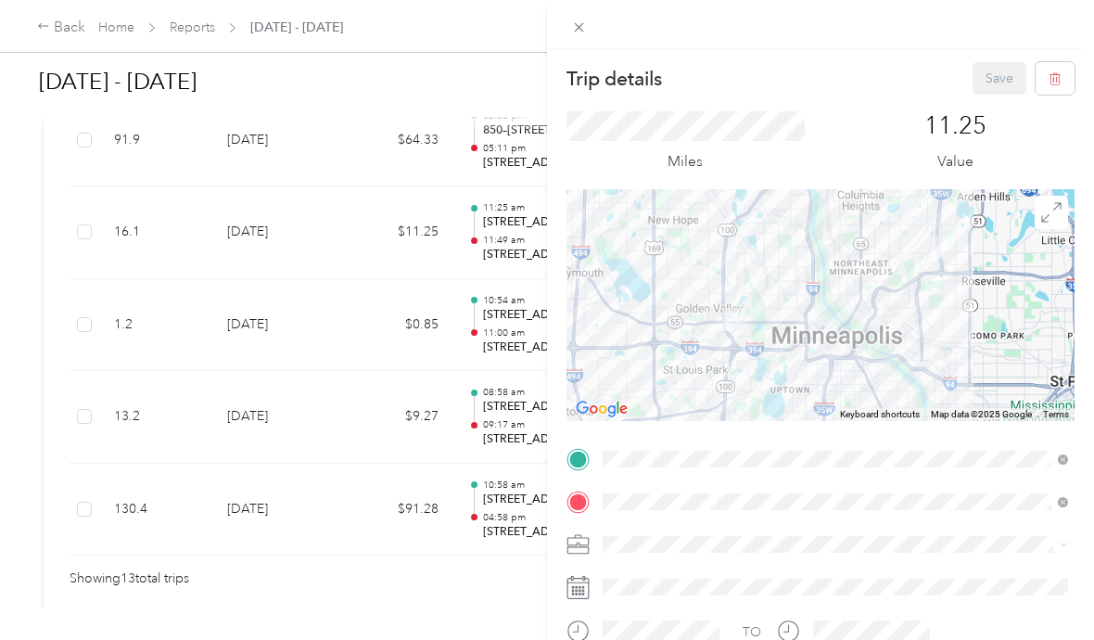
click at [96, 306] on div "Trip details Save This trip cannot be edited because it is either under review,…" at bounding box center [547, 320] width 1094 height 640
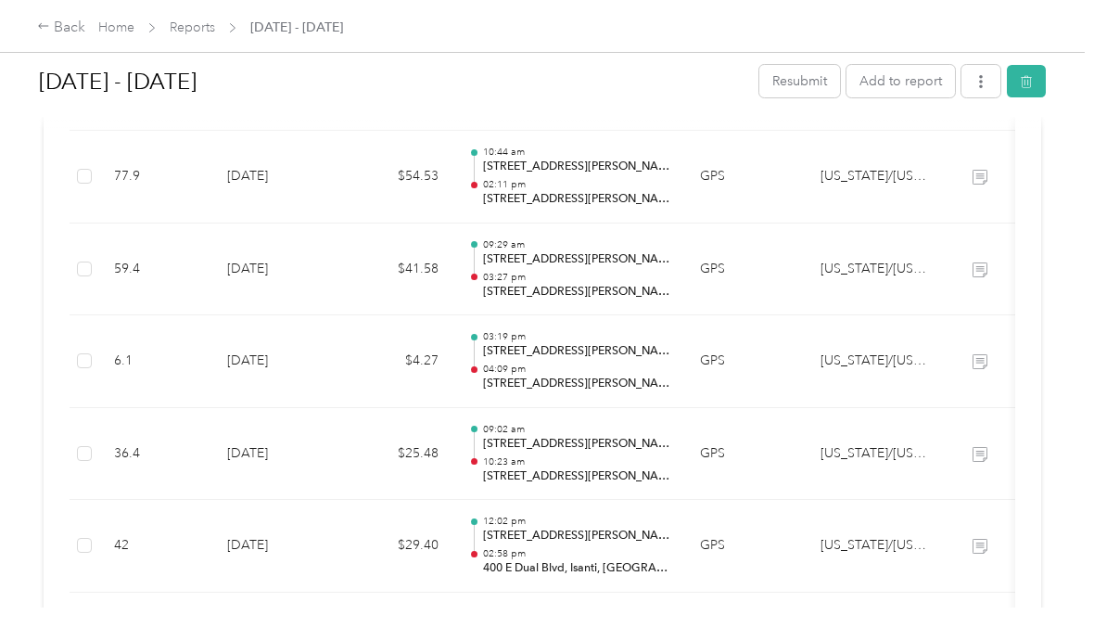
scroll to position [770, 0]
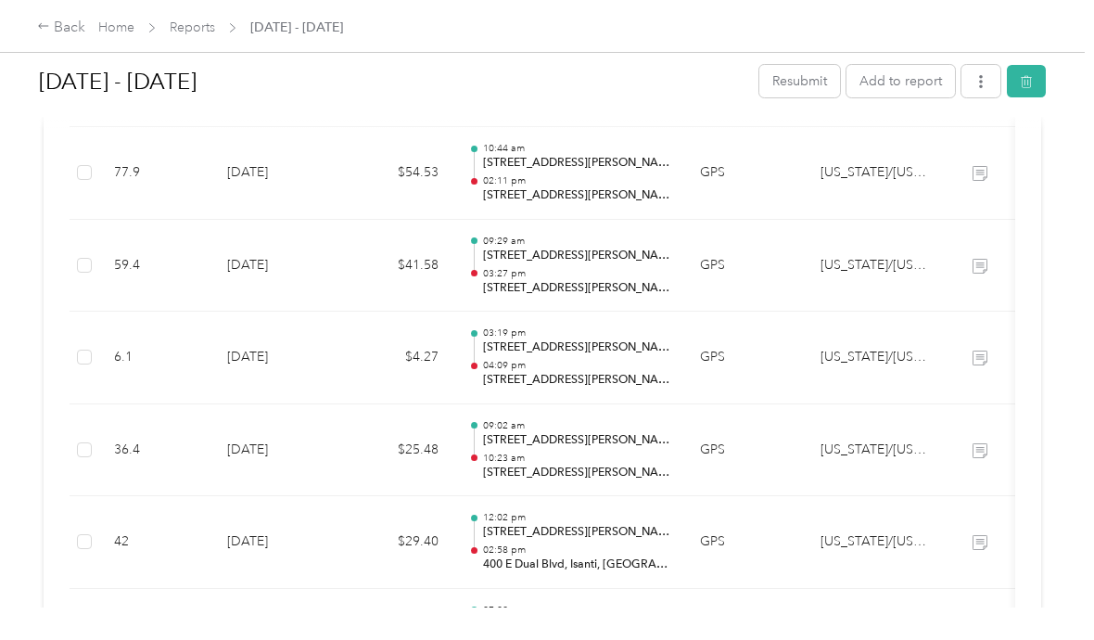
click at [988, 83] on icon "button" at bounding box center [981, 81] width 13 height 13
click at [997, 79] on button "button" at bounding box center [981, 81] width 39 height 32
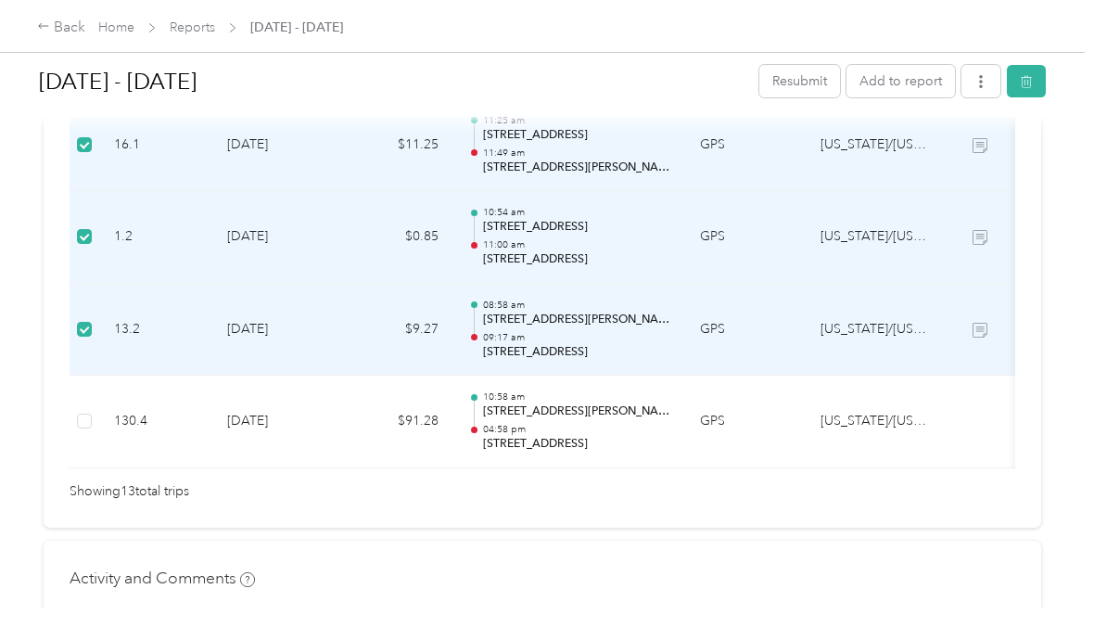
scroll to position [1445, 0]
click at [1002, 418] on td at bounding box center [980, 421] width 70 height 93
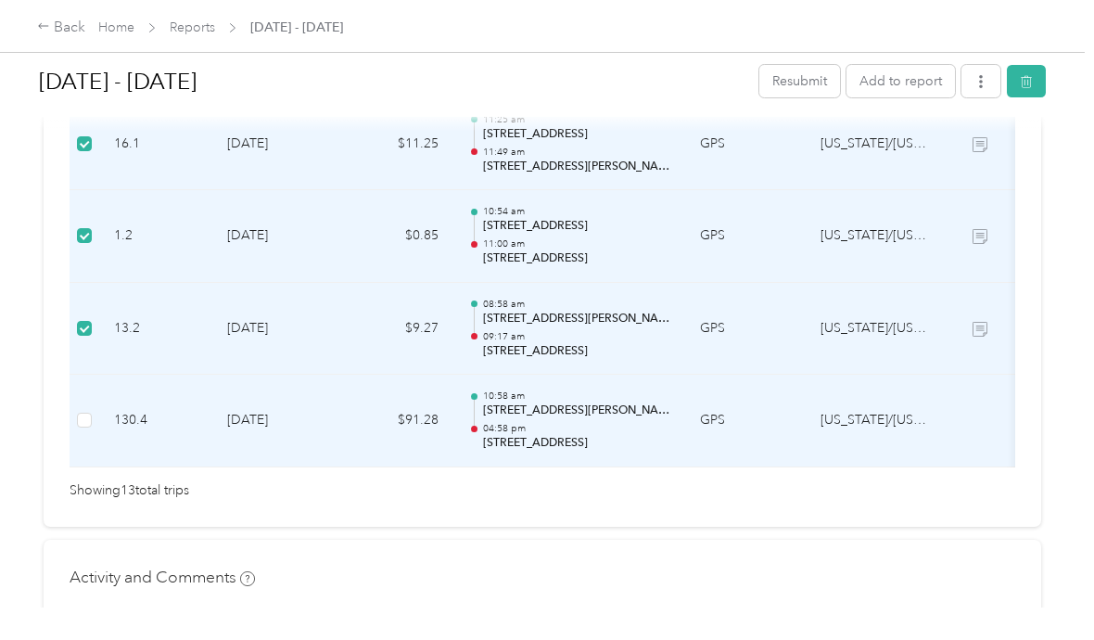
click at [1006, 413] on td at bounding box center [980, 421] width 70 height 93
click at [101, 314] on td "13.2" at bounding box center [155, 329] width 113 height 93
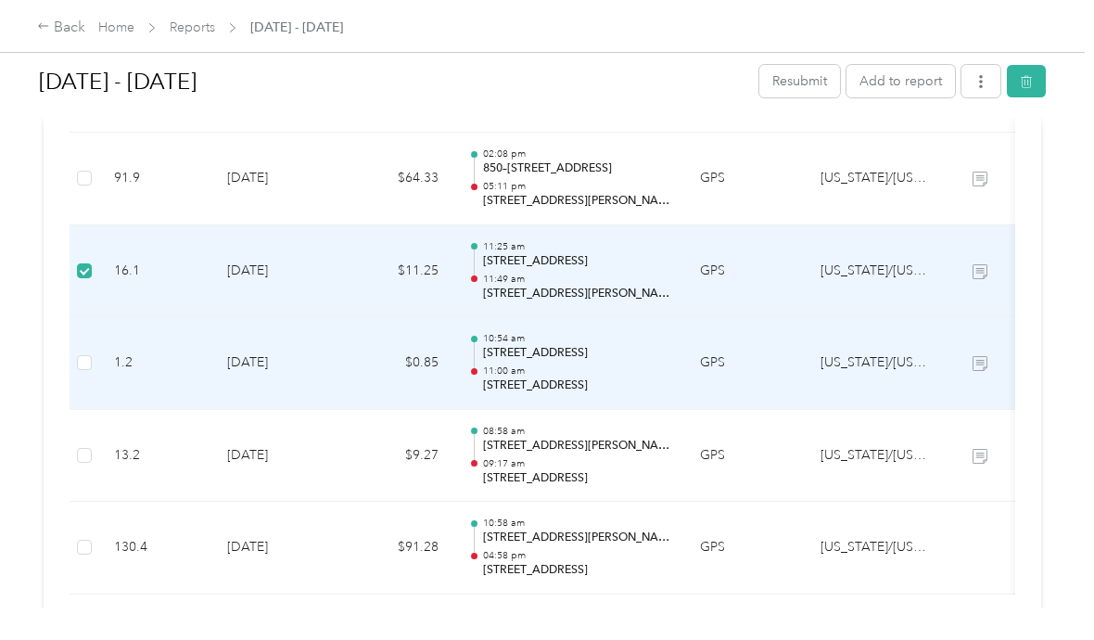
scroll to position [1311, 0]
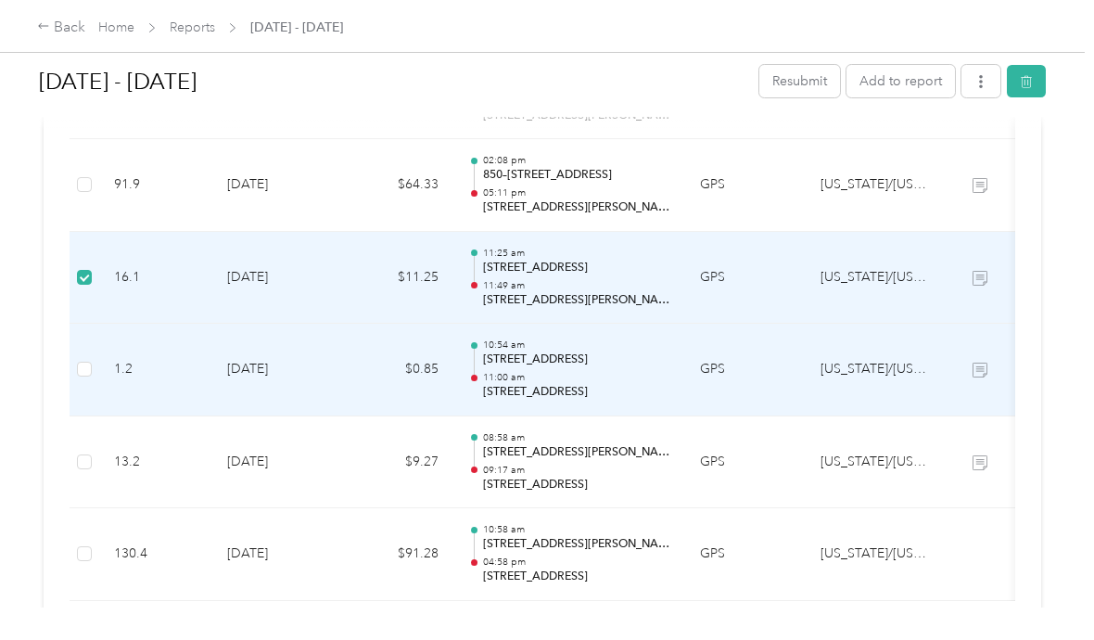
click at [107, 248] on td "16.1" at bounding box center [155, 278] width 113 height 93
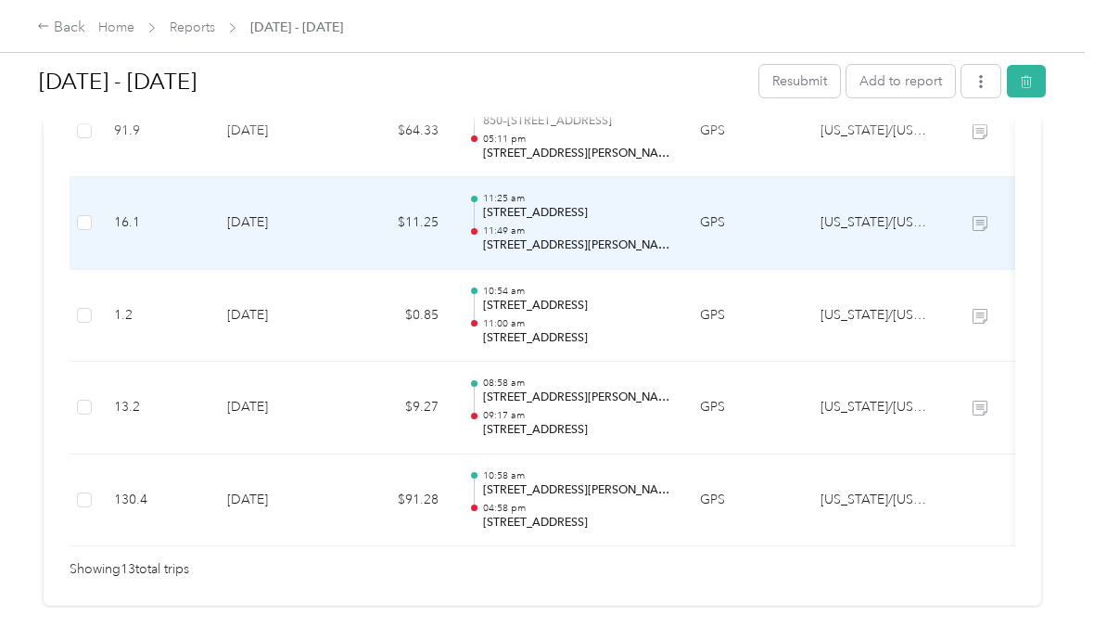
click at [359, 486] on td "$91.28" at bounding box center [397, 500] width 111 height 93
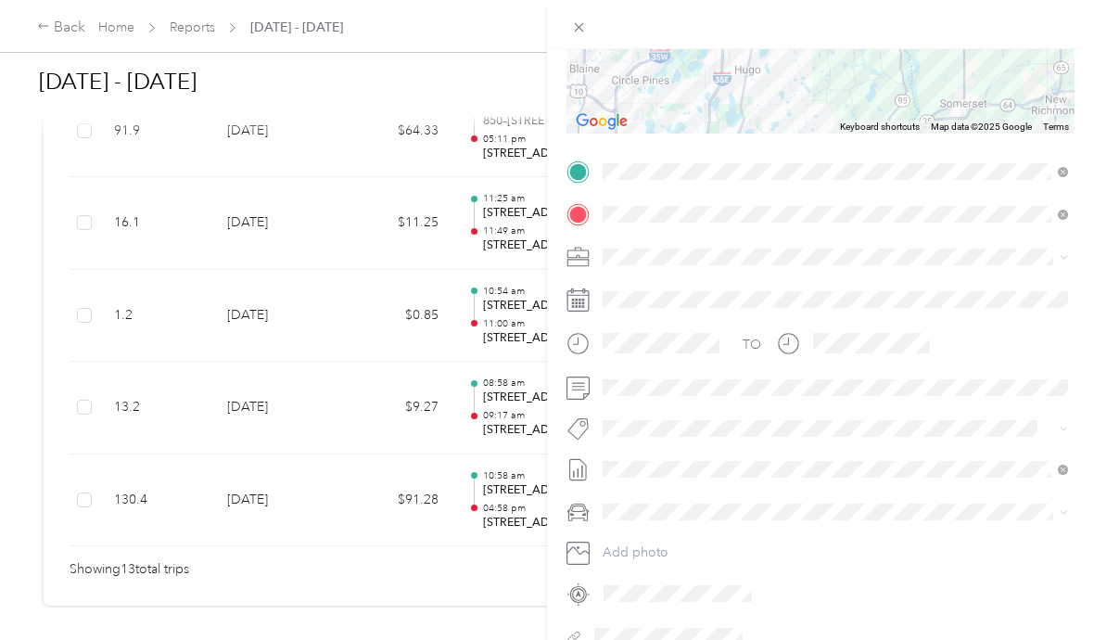
scroll to position [287, 0]
click at [756, 375] on span at bounding box center [835, 389] width 479 height 30
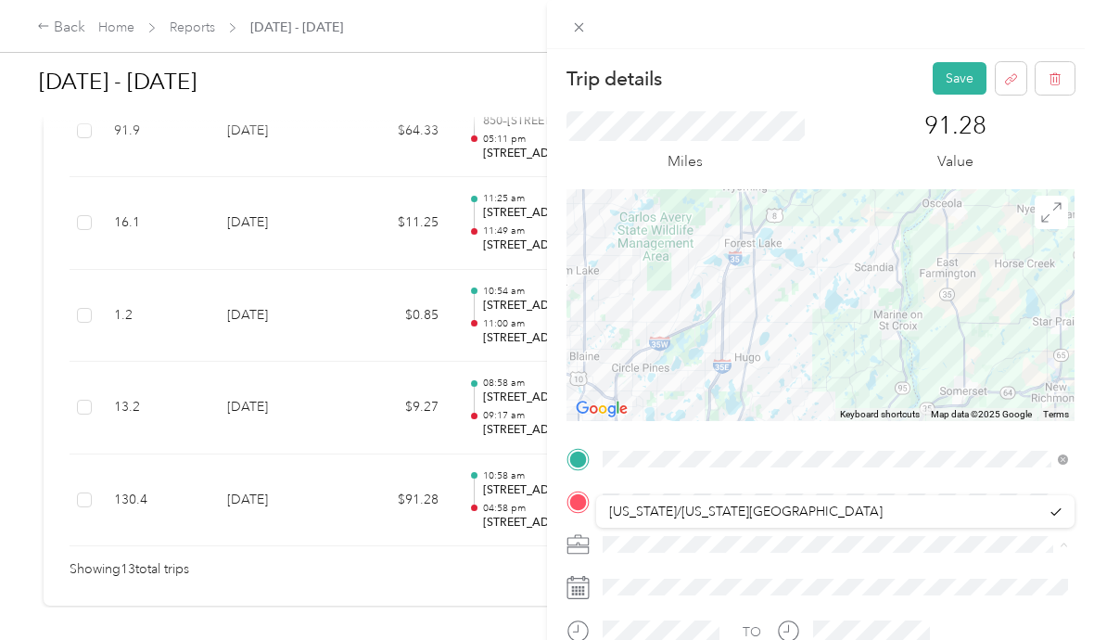
scroll to position [0, 0]
click at [953, 75] on button "Save" at bounding box center [960, 78] width 54 height 32
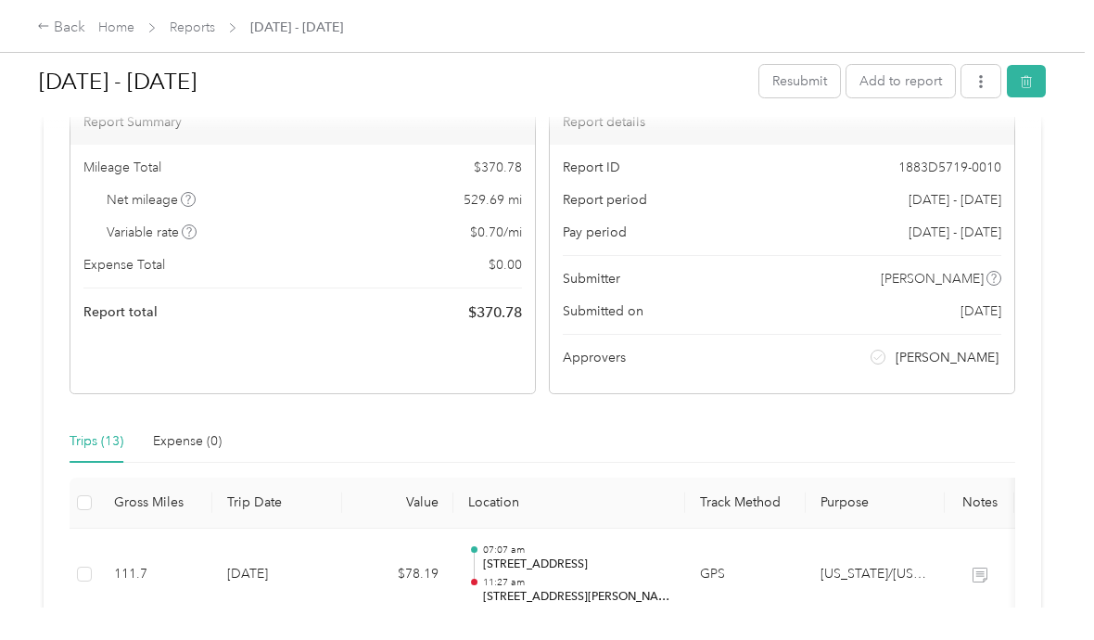
scroll to position [128, 0]
click at [816, 84] on button "Resubmit" at bounding box center [800, 81] width 81 height 32
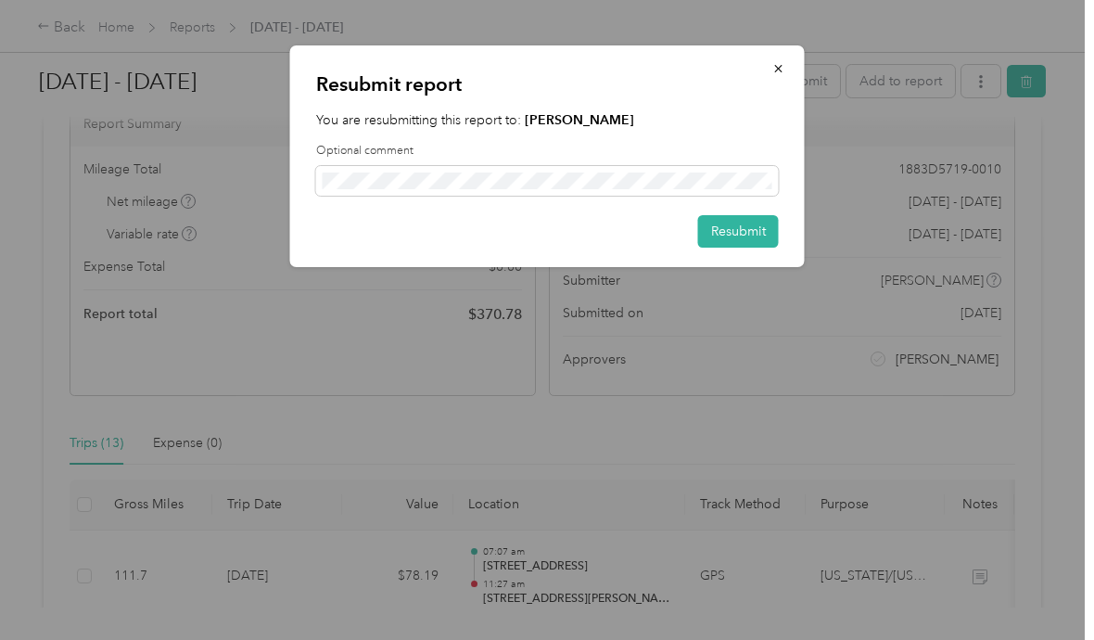
click at [739, 227] on button "Resubmit" at bounding box center [738, 231] width 81 height 32
